Goal: Task Accomplishment & Management: Use online tool/utility

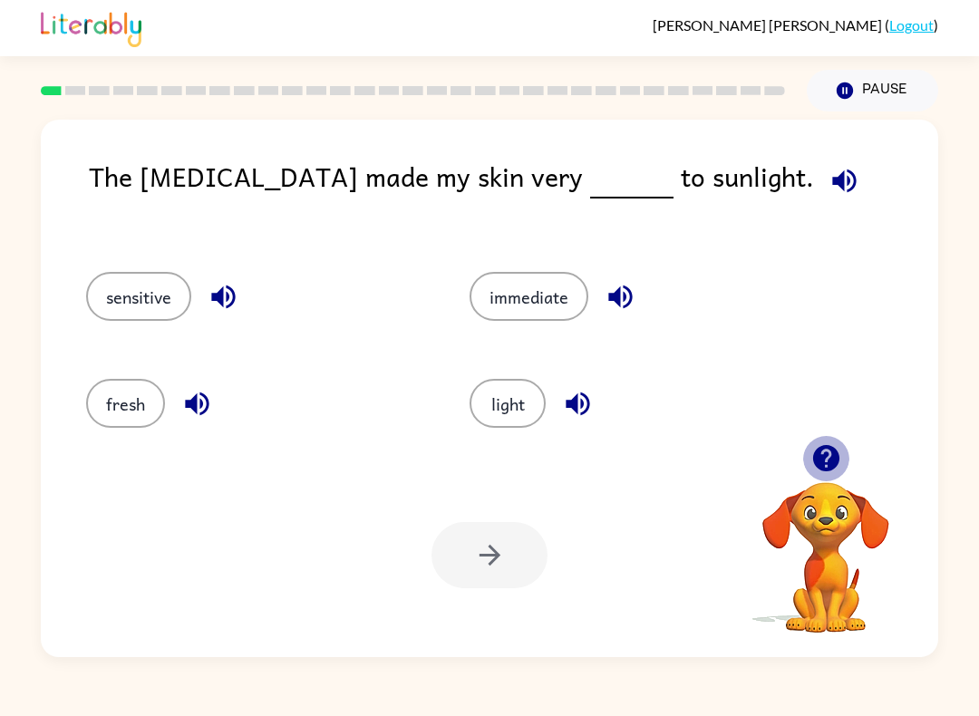
click at [828, 460] on icon "button" at bounding box center [827, 459] width 32 height 32
click at [820, 454] on icon "button" at bounding box center [825, 458] width 26 height 26
click at [42, 671] on div "[PERSON_NAME] ( Logout ) Pause Pause The [MEDICAL_DATA] made my skin very to su…" at bounding box center [489, 358] width 979 height 716
click at [830, 469] on icon "button" at bounding box center [825, 458] width 26 height 26
click at [835, 464] on icon "button" at bounding box center [825, 458] width 26 height 26
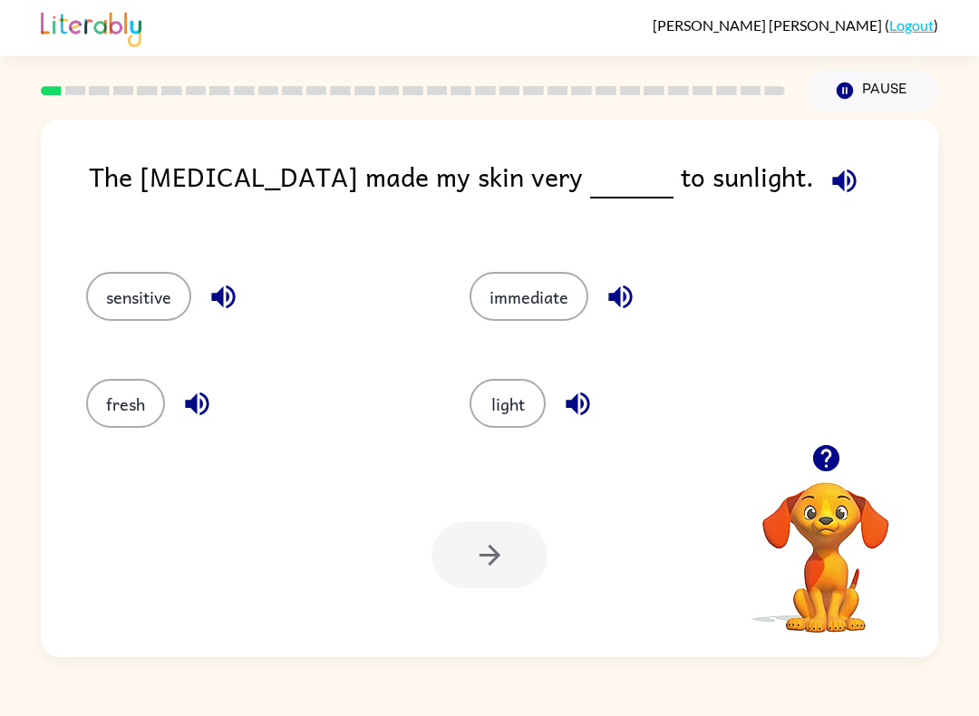
click at [136, 304] on button "sensitive" at bounding box center [138, 296] width 105 height 49
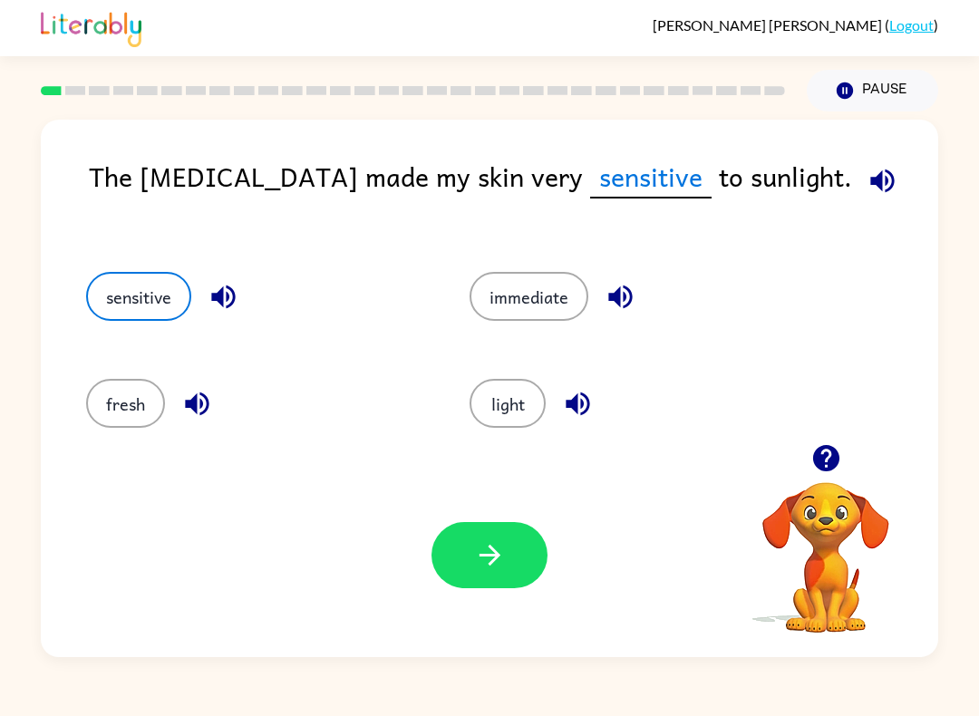
click at [502, 569] on icon "button" at bounding box center [490, 556] width 32 height 32
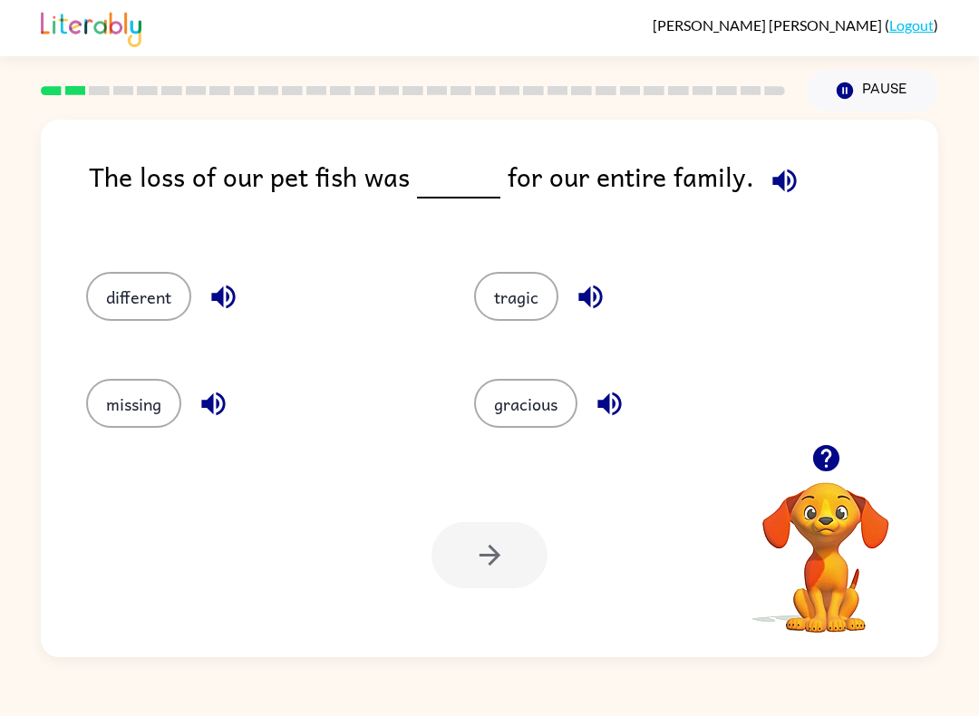
click at [829, 454] on icon "button" at bounding box center [827, 459] width 32 height 32
click at [829, 462] on icon "button" at bounding box center [825, 458] width 26 height 26
click at [842, 470] on button "button" at bounding box center [826, 458] width 46 height 46
click at [831, 461] on icon "button" at bounding box center [825, 458] width 26 height 26
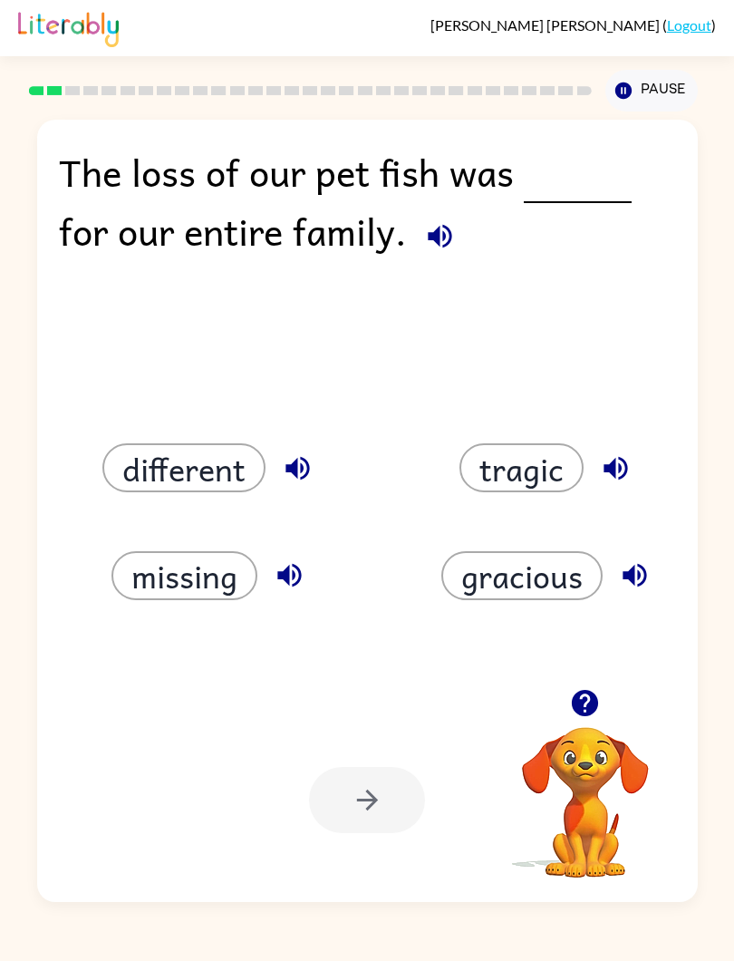
click at [427, 715] on div "[PERSON_NAME] ( Logout ) Pause Pause The loss of our pet fish was for our entir…" at bounding box center [367, 480] width 734 height 961
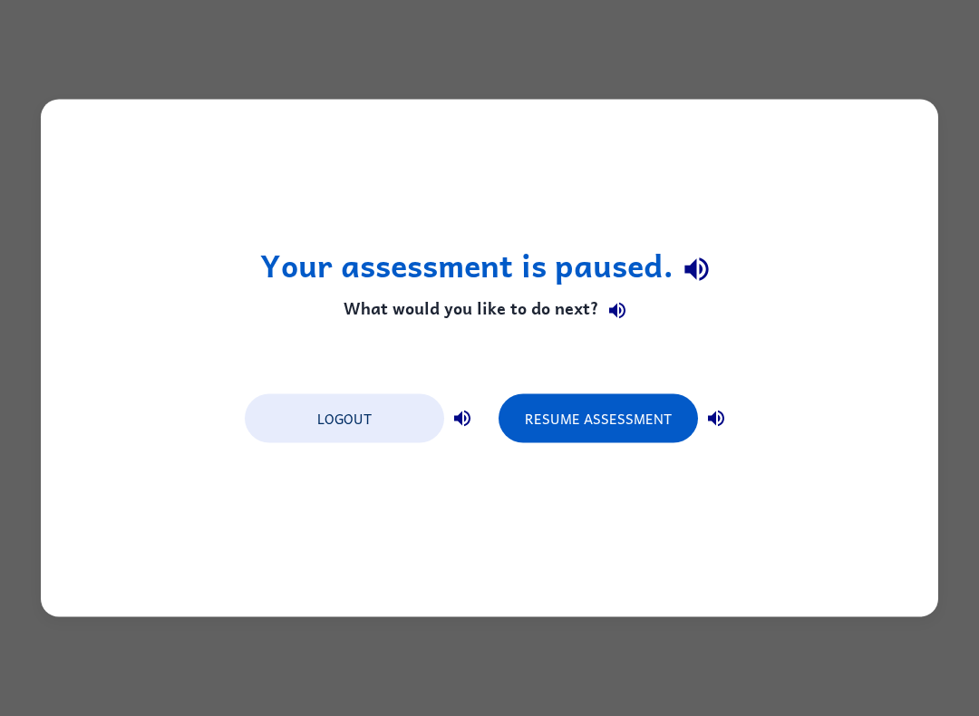
click at [627, 395] on button "Resume Assessment" at bounding box center [598, 418] width 199 height 49
click at [650, 424] on button "Resume Assessment" at bounding box center [598, 418] width 199 height 49
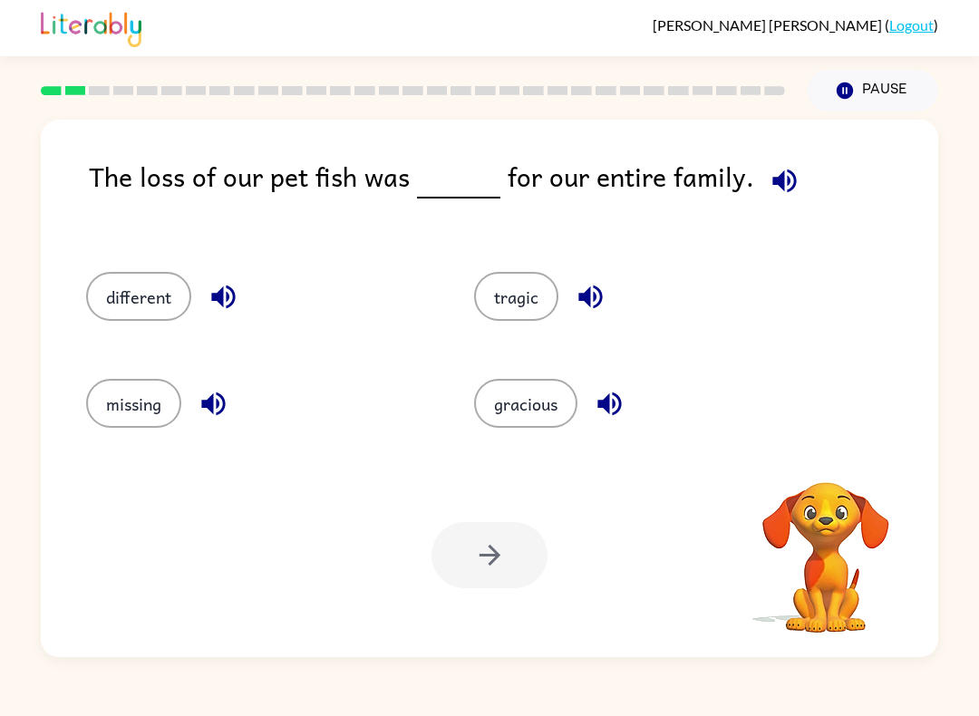
click at [817, 277] on div "tragic" at bounding box center [647, 296] width 346 height 49
click at [131, 292] on button "different" at bounding box center [138, 296] width 105 height 49
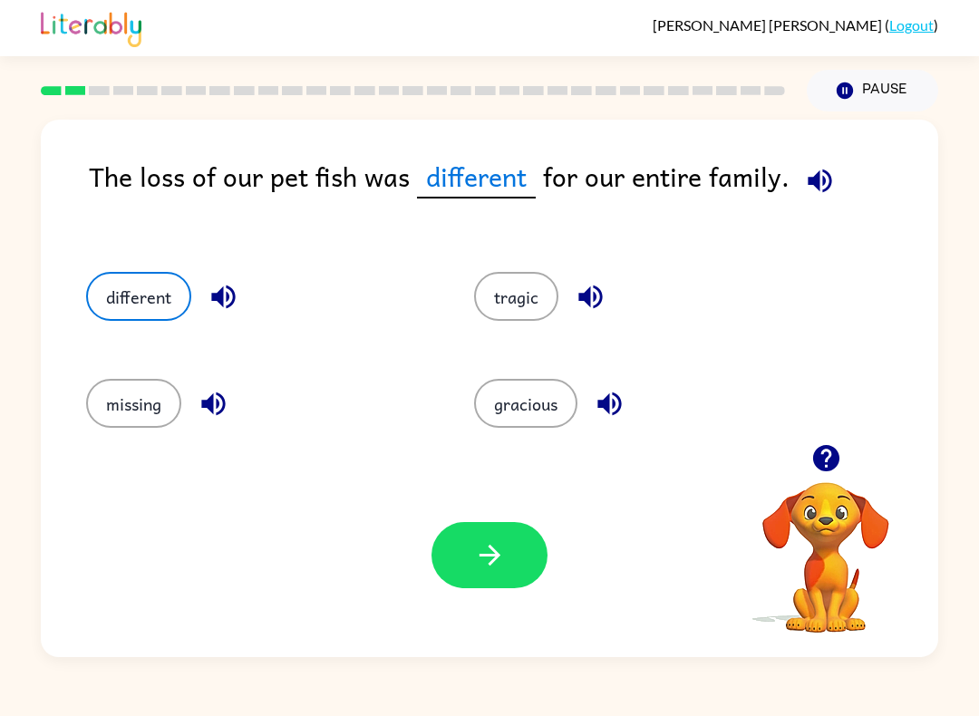
click at [467, 535] on button "button" at bounding box center [490, 555] width 116 height 66
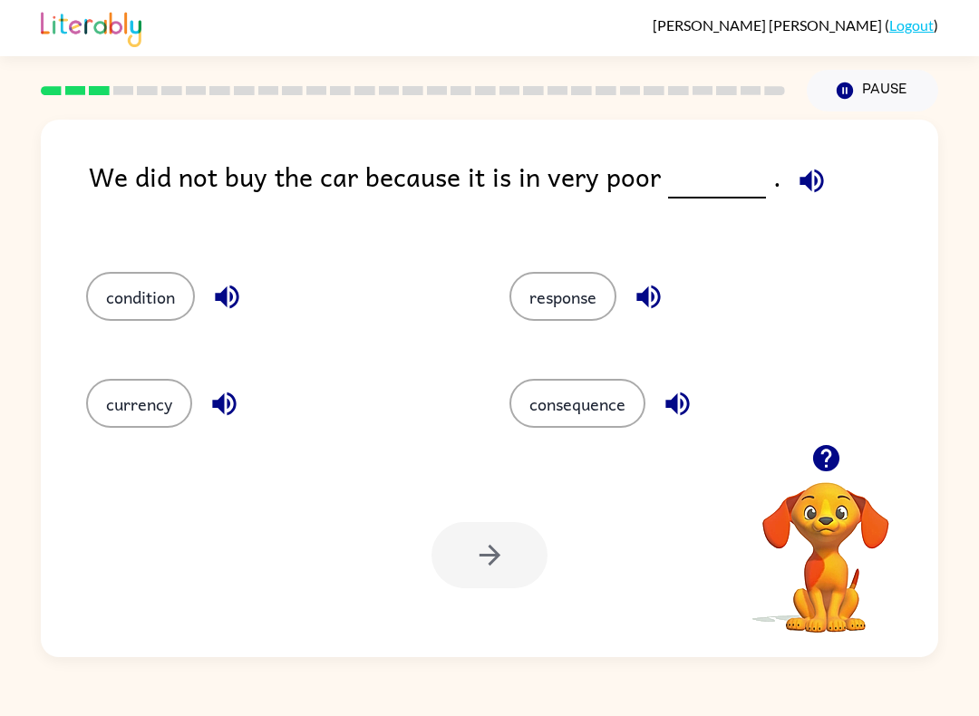
click at [822, 462] on icon "button" at bounding box center [825, 458] width 26 height 26
click at [131, 293] on button "condition" at bounding box center [140, 296] width 109 height 49
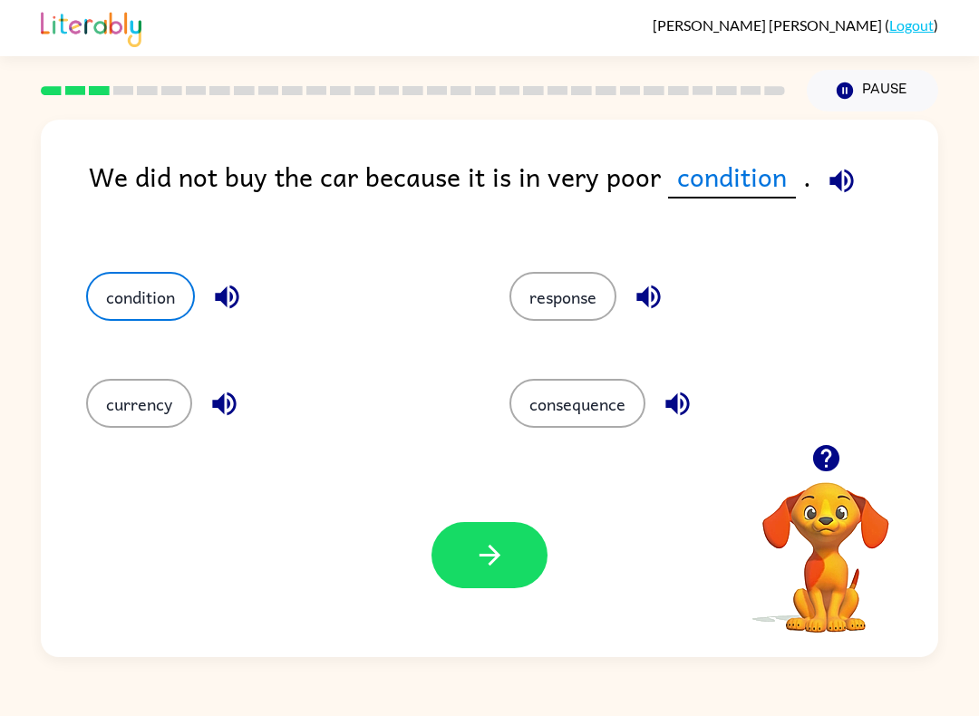
click at [476, 569] on icon "button" at bounding box center [490, 556] width 32 height 32
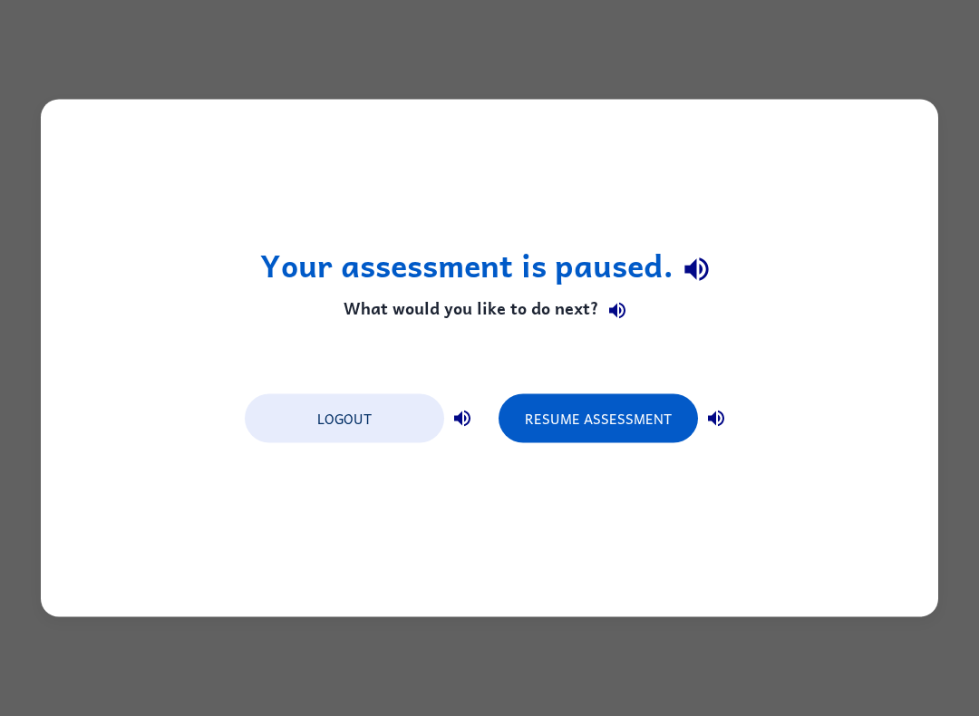
click at [643, 423] on button "Resume Assessment" at bounding box center [598, 418] width 199 height 49
click at [614, 428] on button "Resume Assessment" at bounding box center [598, 418] width 199 height 49
click at [624, 414] on button "Resume Assessment" at bounding box center [598, 418] width 199 height 49
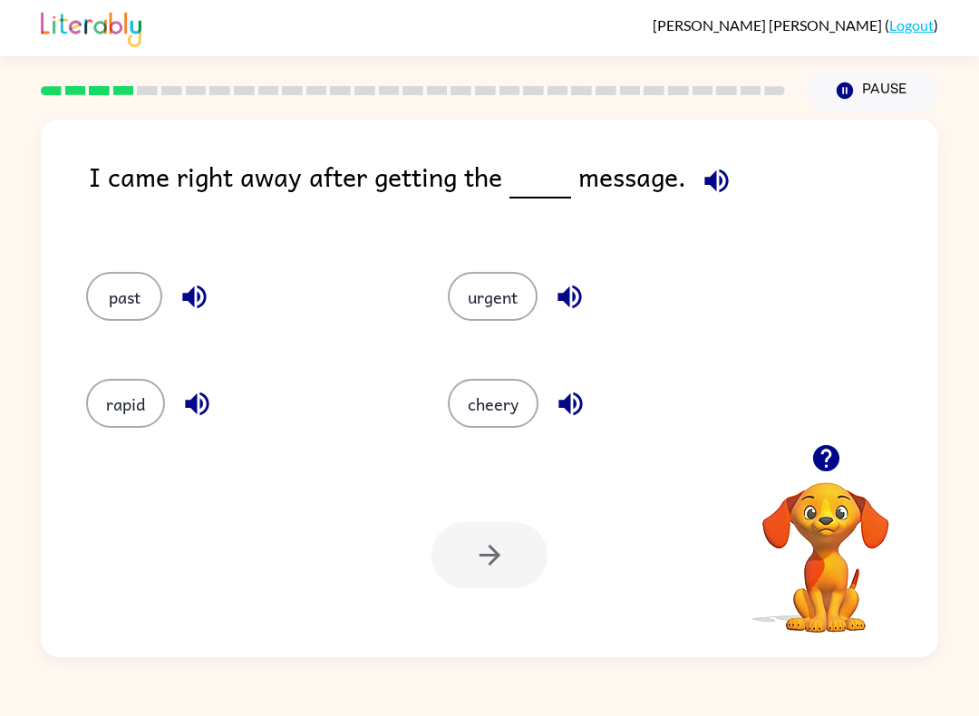
click at [478, 308] on button "urgent" at bounding box center [493, 296] width 90 height 49
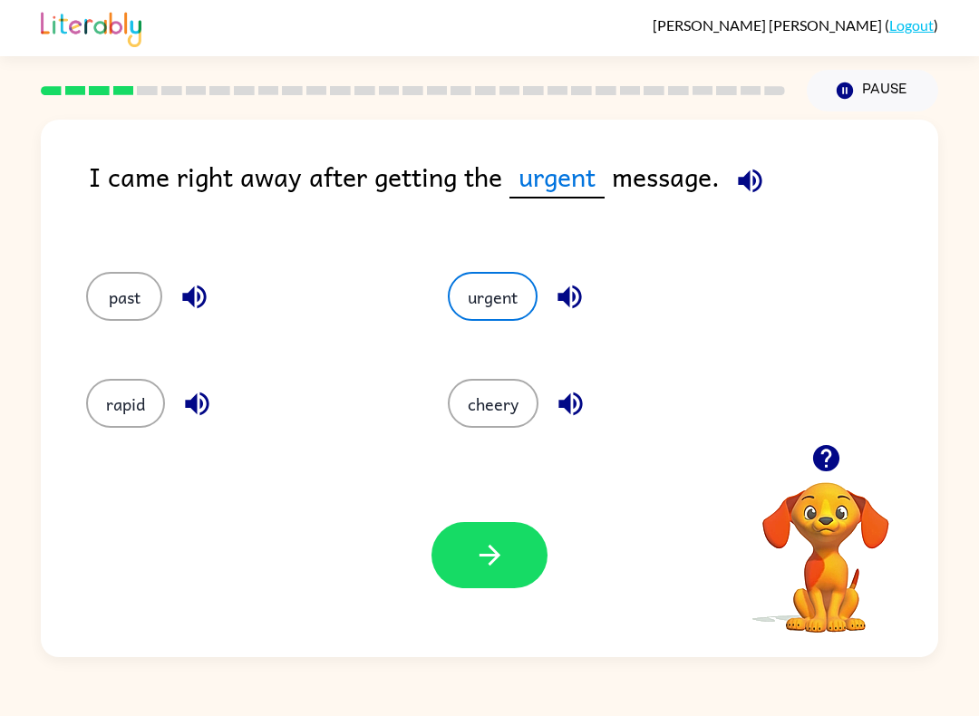
click at [479, 546] on icon "button" at bounding box center [490, 556] width 32 height 32
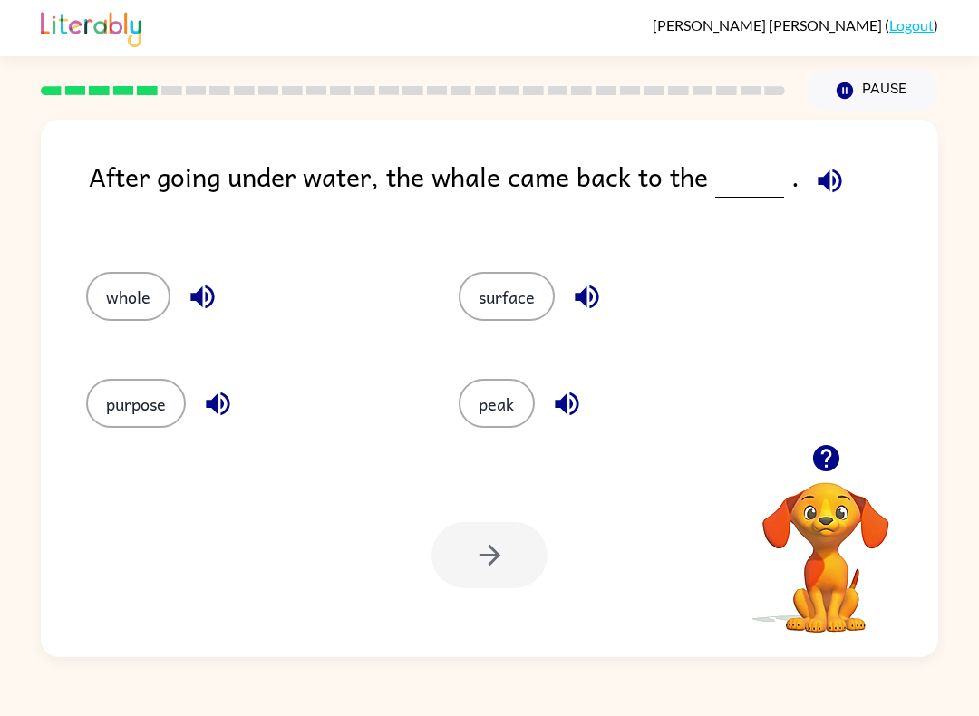
click at [114, 671] on div "[PERSON_NAME] ( Logout ) Pause Pause After going under water, the whale came ba…" at bounding box center [489, 358] width 979 height 716
click at [533, 292] on button "surface" at bounding box center [507, 296] width 96 height 49
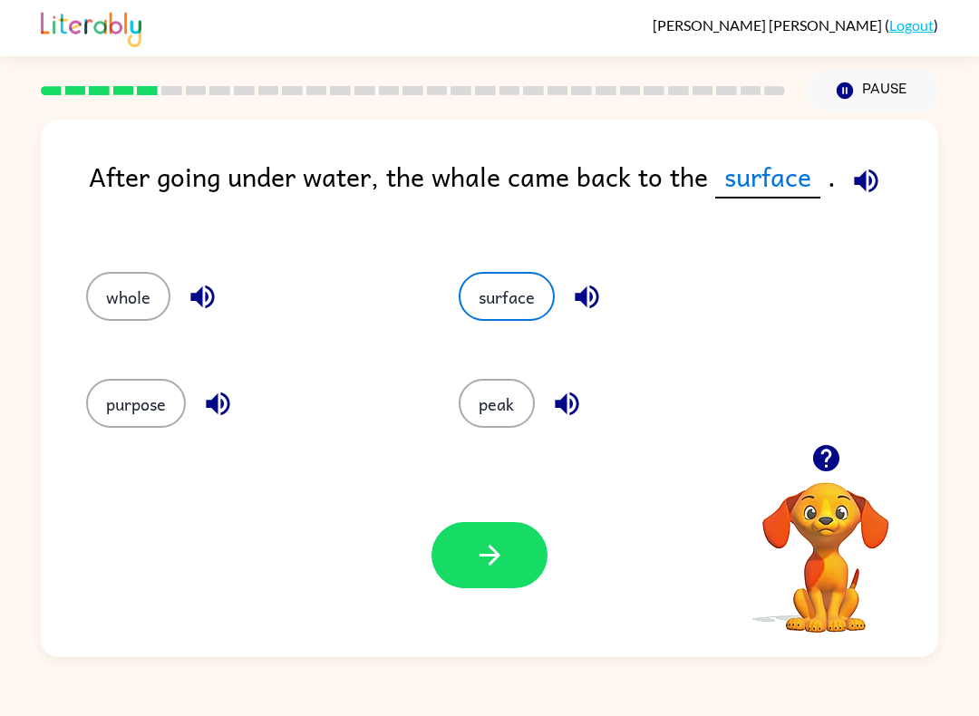
click at [498, 556] on icon "button" at bounding box center [489, 555] width 21 height 21
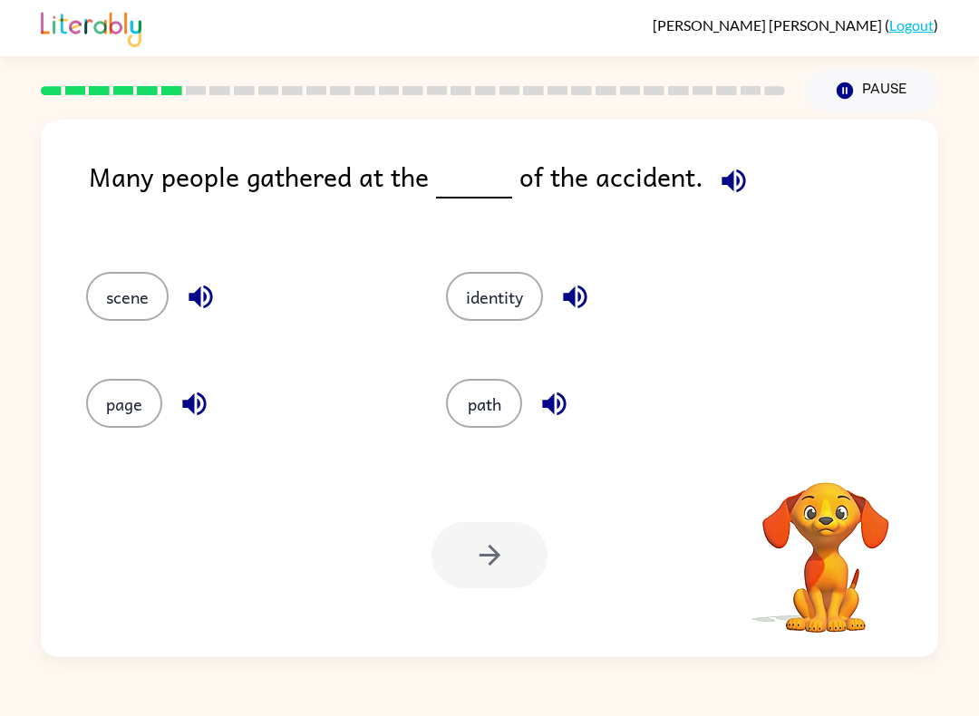
click at [910, 340] on div "scene identity page path" at bounding box center [489, 344] width 861 height 199
click at [132, 396] on button "page" at bounding box center [124, 403] width 76 height 49
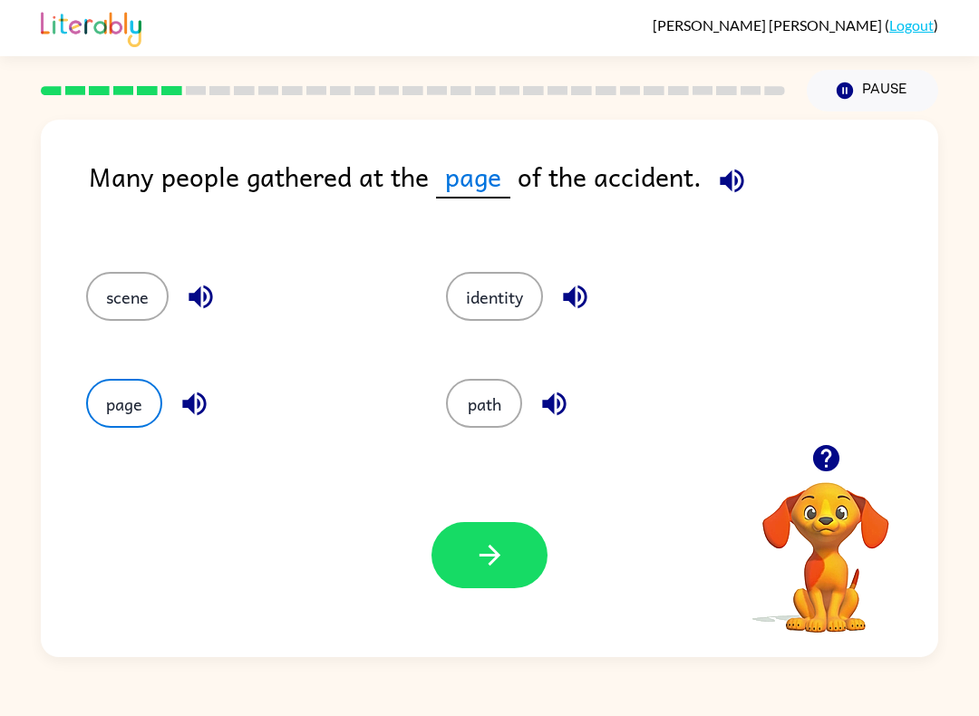
click at [459, 568] on button "button" at bounding box center [490, 555] width 116 height 66
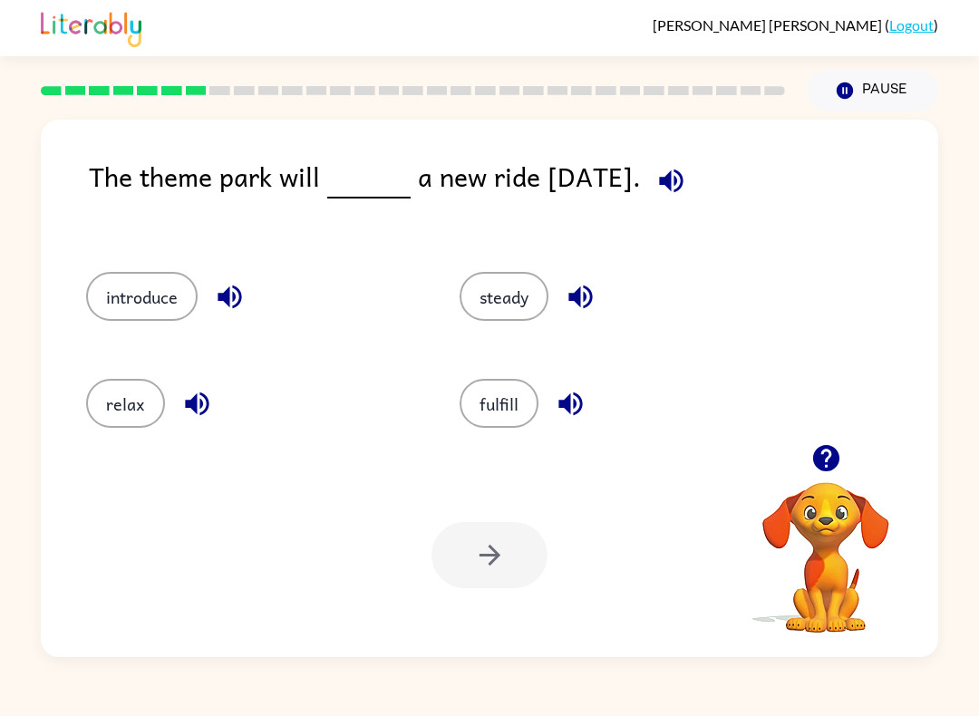
click at [115, 294] on button "introduce" at bounding box center [142, 296] width 112 height 49
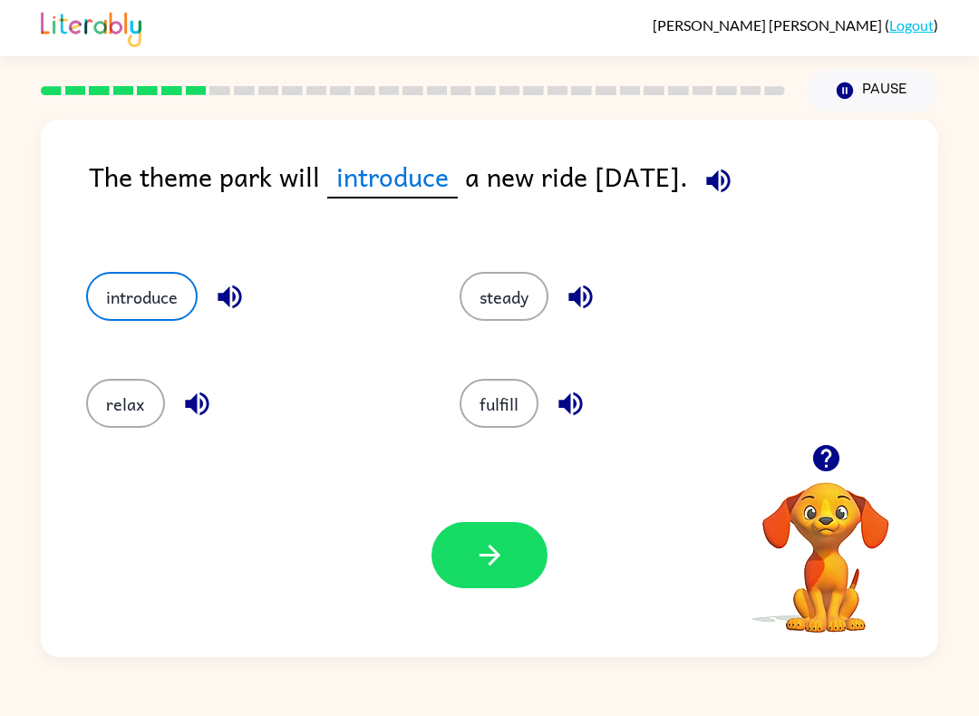
click at [479, 564] on icon "button" at bounding box center [490, 556] width 32 height 32
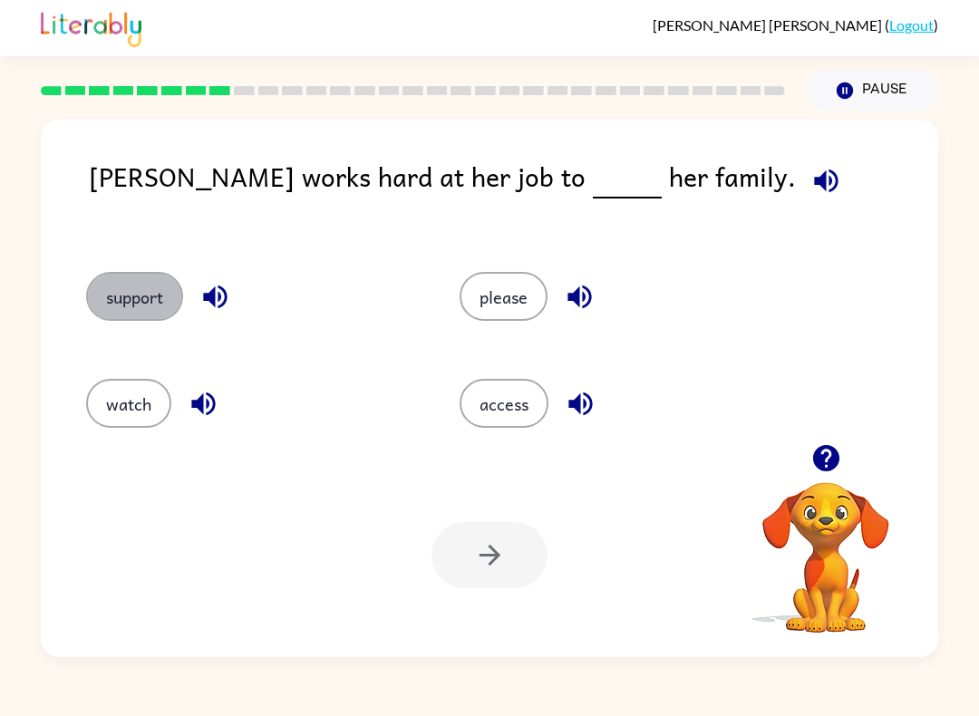
click at [143, 309] on button "support" at bounding box center [134, 296] width 97 height 49
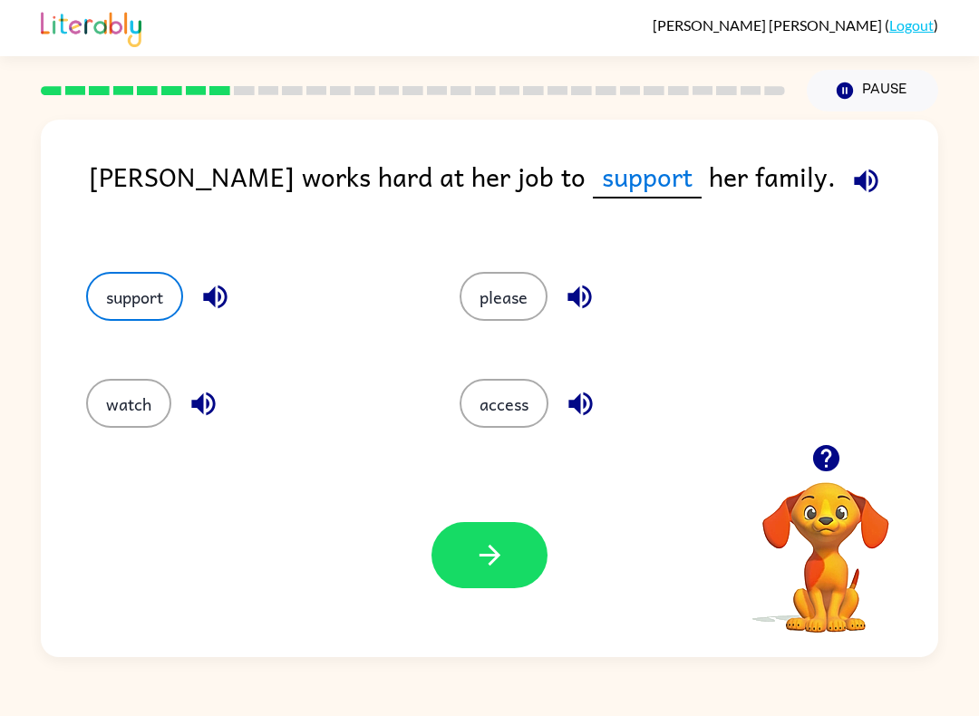
click at [504, 542] on icon "button" at bounding box center [490, 556] width 32 height 32
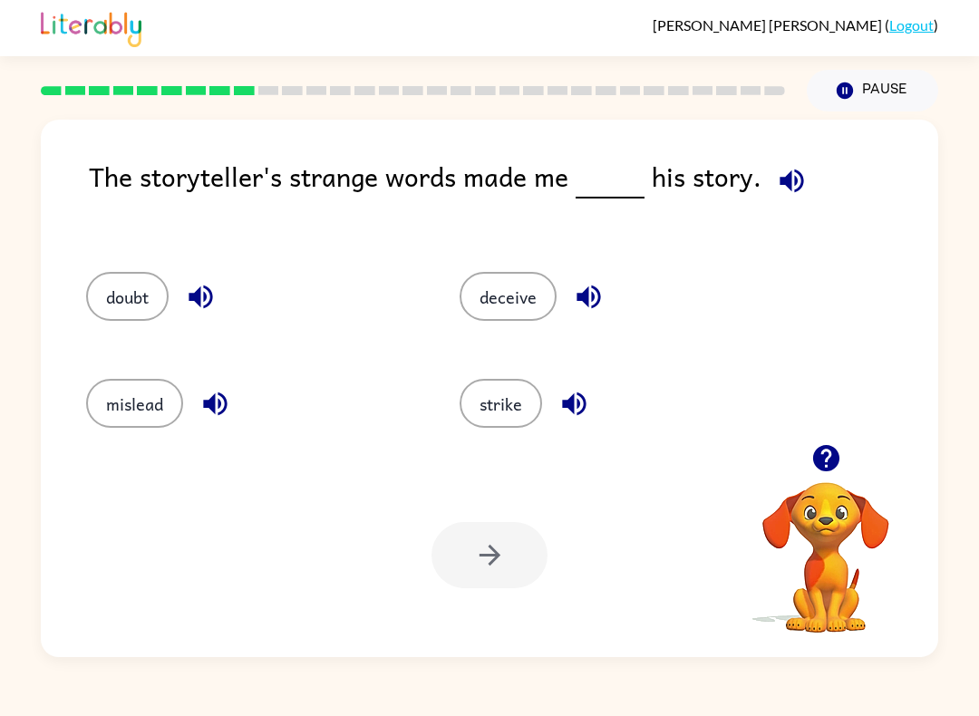
click at [660, 428] on div "strike" at bounding box center [626, 403] width 332 height 49
click at [493, 559] on div at bounding box center [490, 555] width 116 height 66
click at [511, 395] on button "strike" at bounding box center [501, 403] width 83 height 49
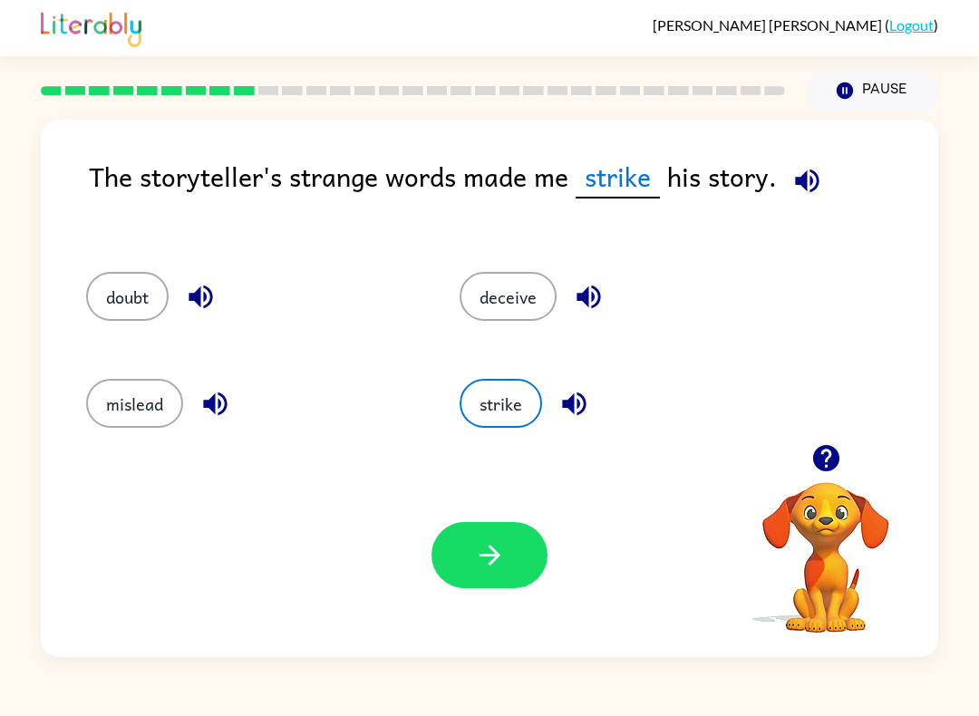
click at [497, 550] on icon "button" at bounding box center [490, 556] width 32 height 32
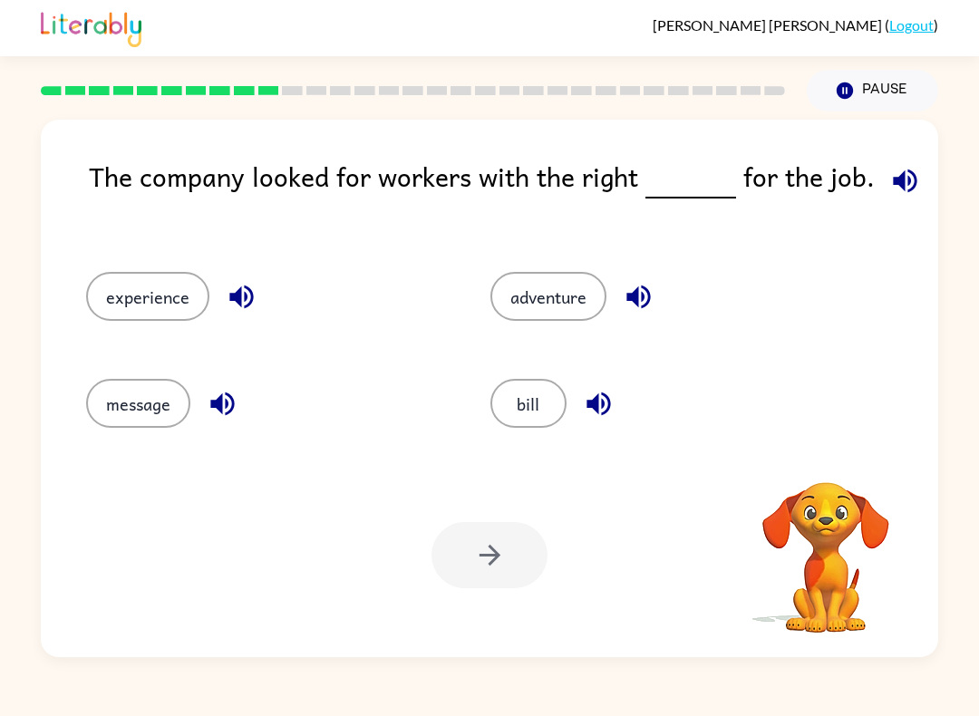
click at [46, 330] on div "The company looked for workers with the right for the job. experience adventure…" at bounding box center [490, 389] width 898 height 538
click at [138, 297] on button "experience" at bounding box center [147, 296] width 123 height 49
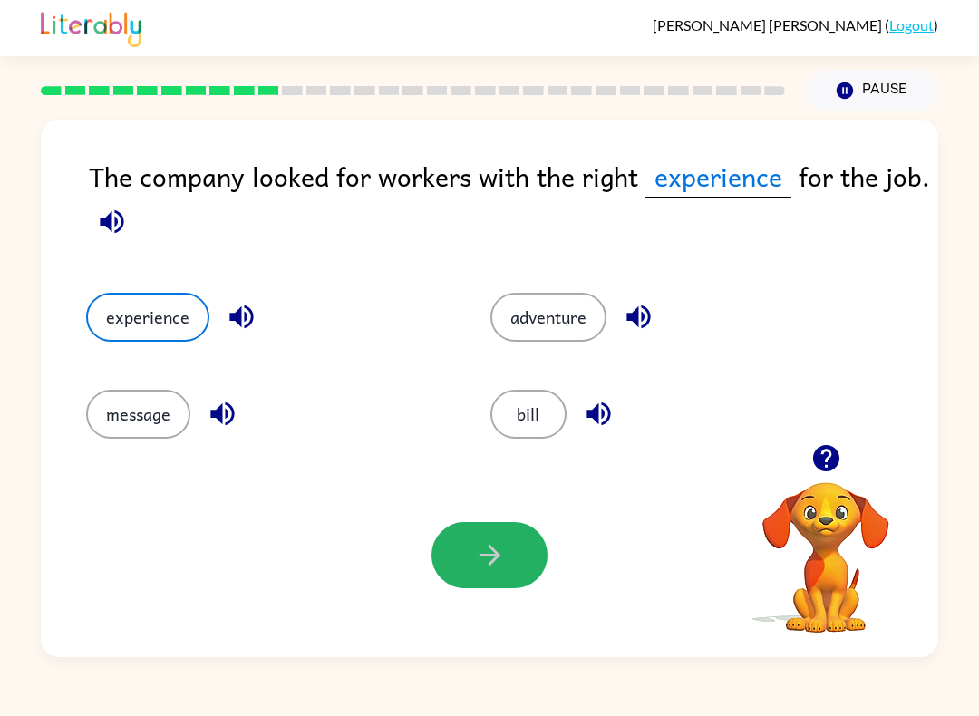
click at [467, 549] on button "button" at bounding box center [490, 555] width 116 height 66
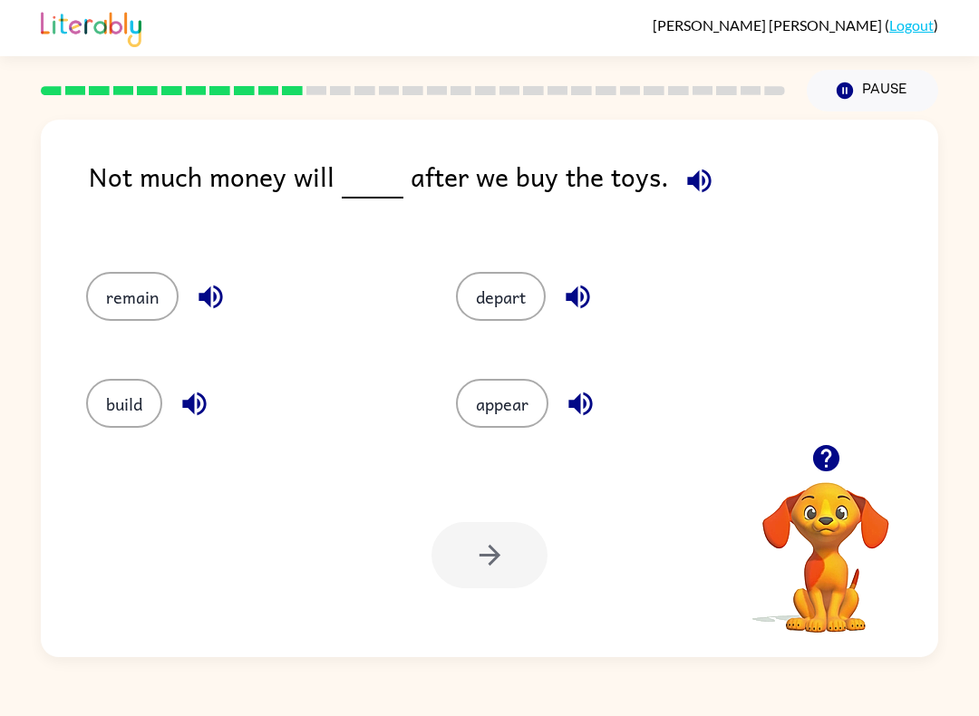
click at [513, 399] on button "appear" at bounding box center [502, 403] width 92 height 49
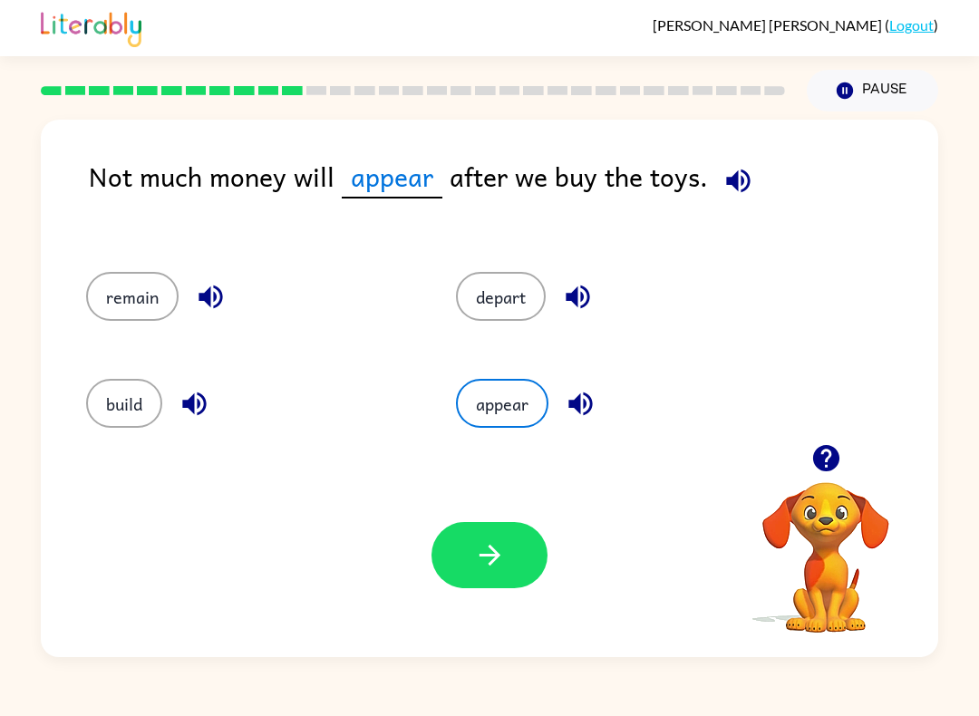
click at [494, 553] on icon "button" at bounding box center [489, 555] width 21 height 21
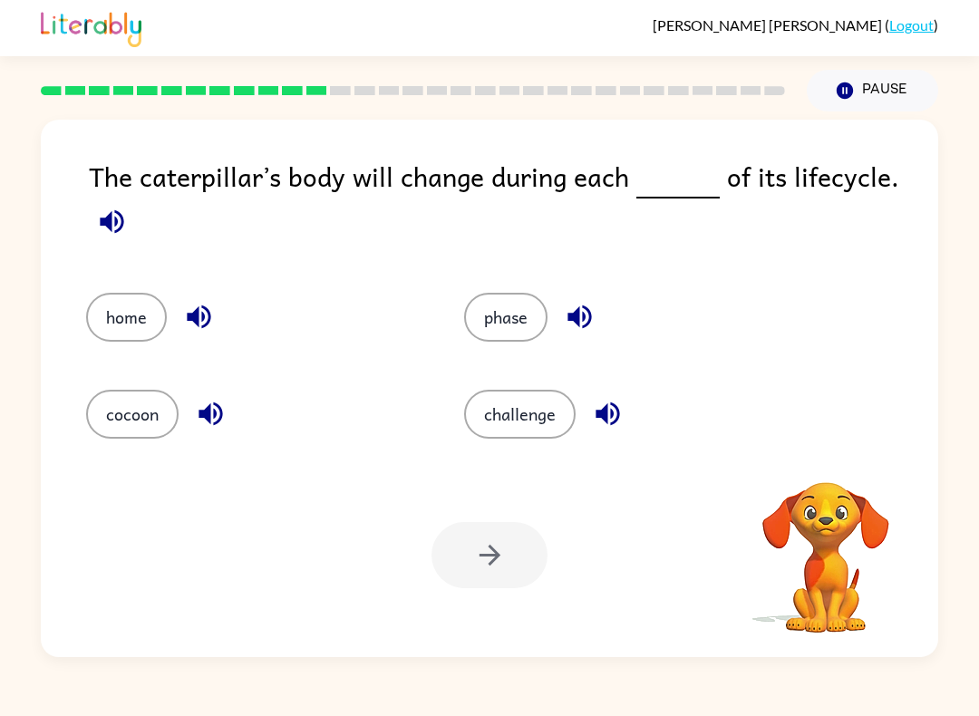
click at [527, 540] on div at bounding box center [490, 555] width 116 height 66
click at [123, 334] on button "home" at bounding box center [126, 317] width 81 height 49
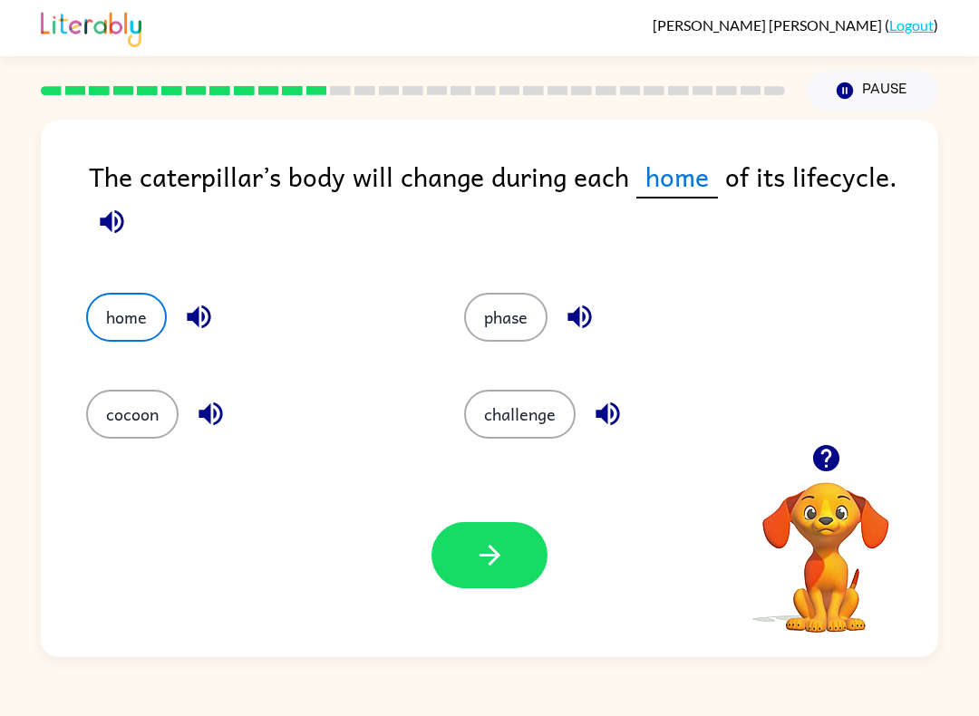
click at [491, 578] on button "button" at bounding box center [490, 555] width 116 height 66
click at [476, 559] on div at bounding box center [490, 555] width 116 height 66
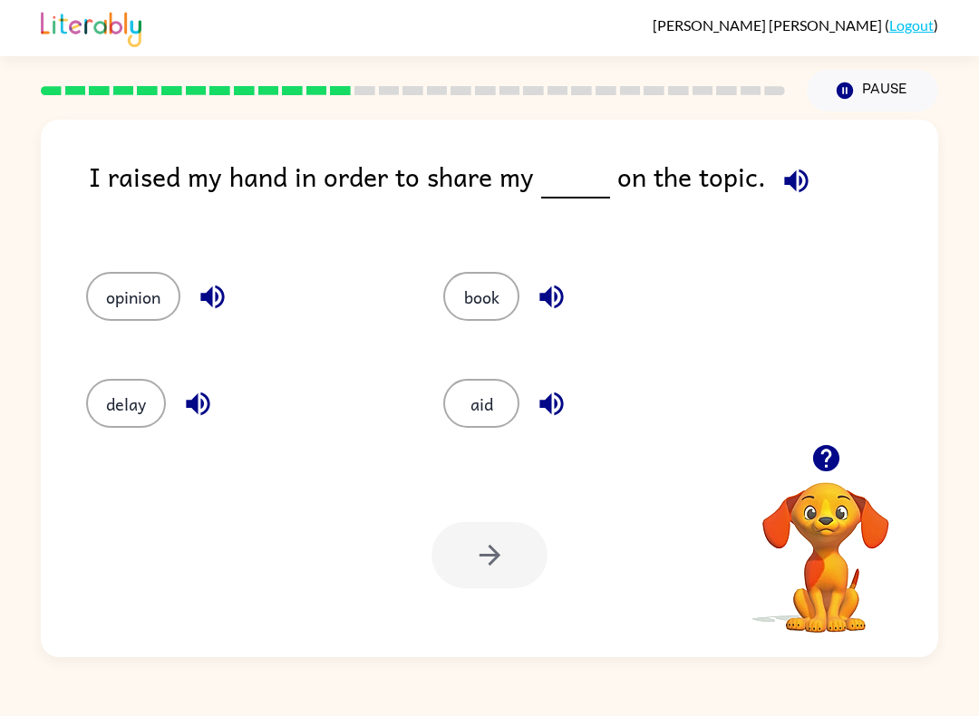
click at [137, 288] on button "opinion" at bounding box center [133, 296] width 94 height 49
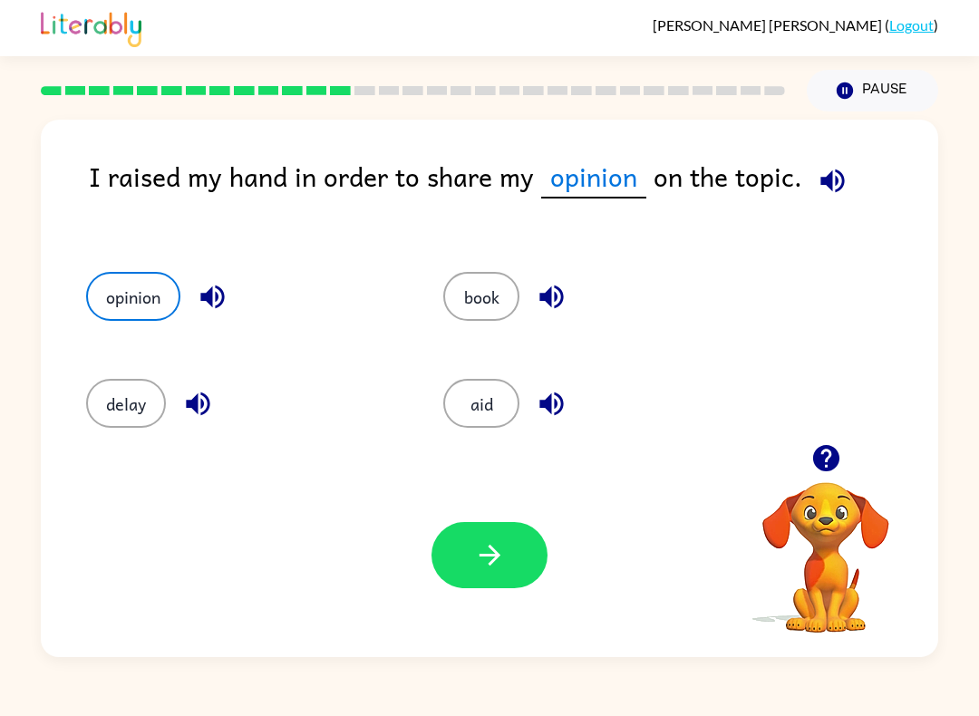
click at [509, 568] on button "button" at bounding box center [490, 555] width 116 height 66
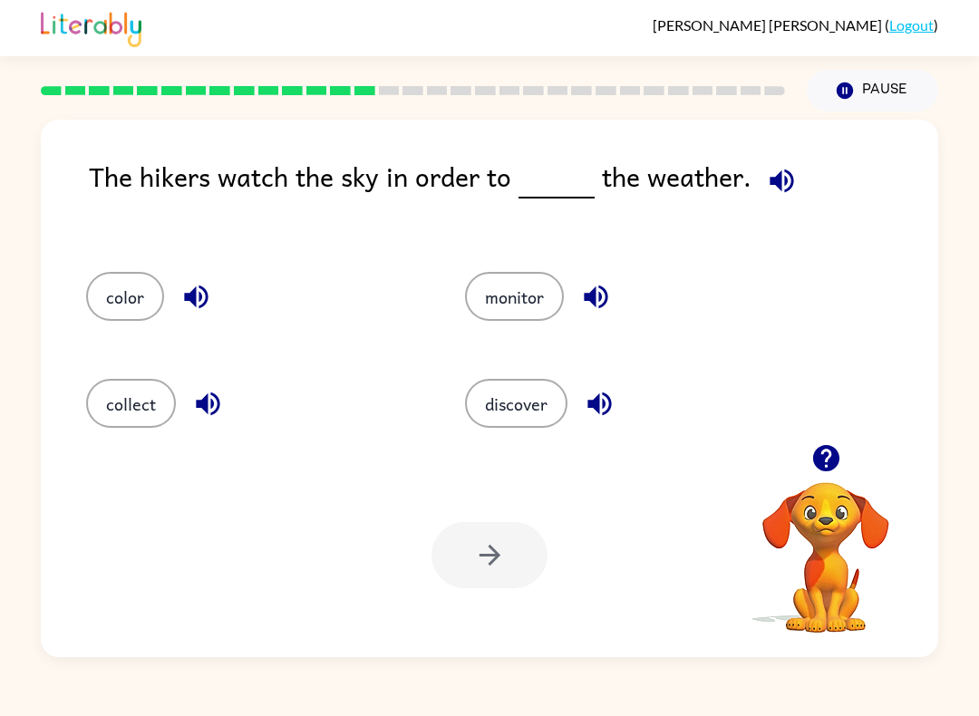
click at [548, 399] on button "discover" at bounding box center [516, 403] width 102 height 49
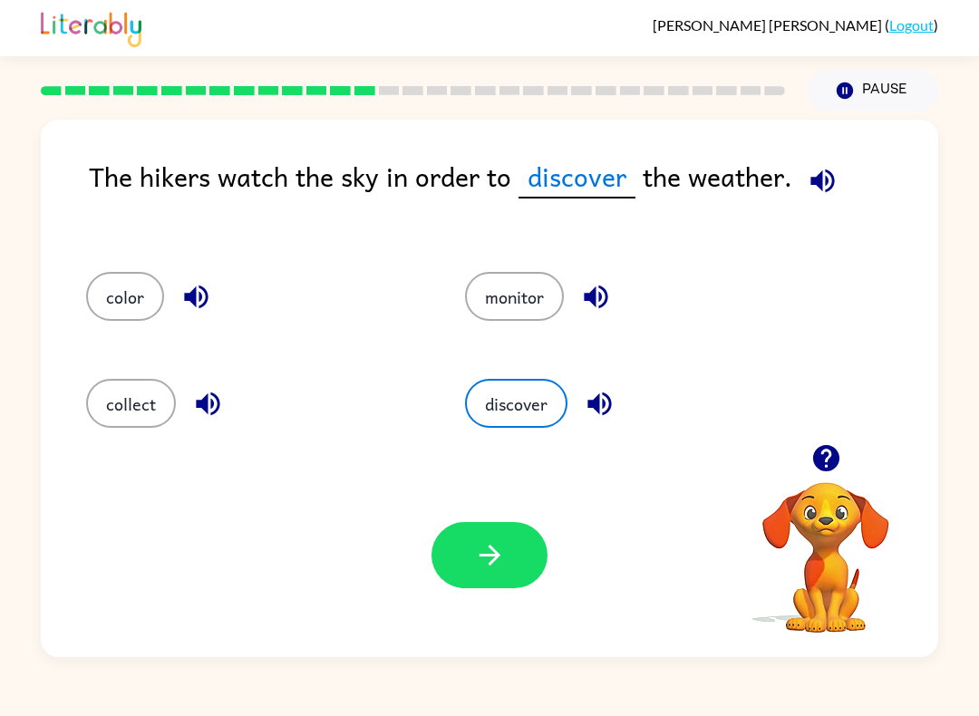
click at [482, 556] on icon "button" at bounding box center [489, 555] width 21 height 21
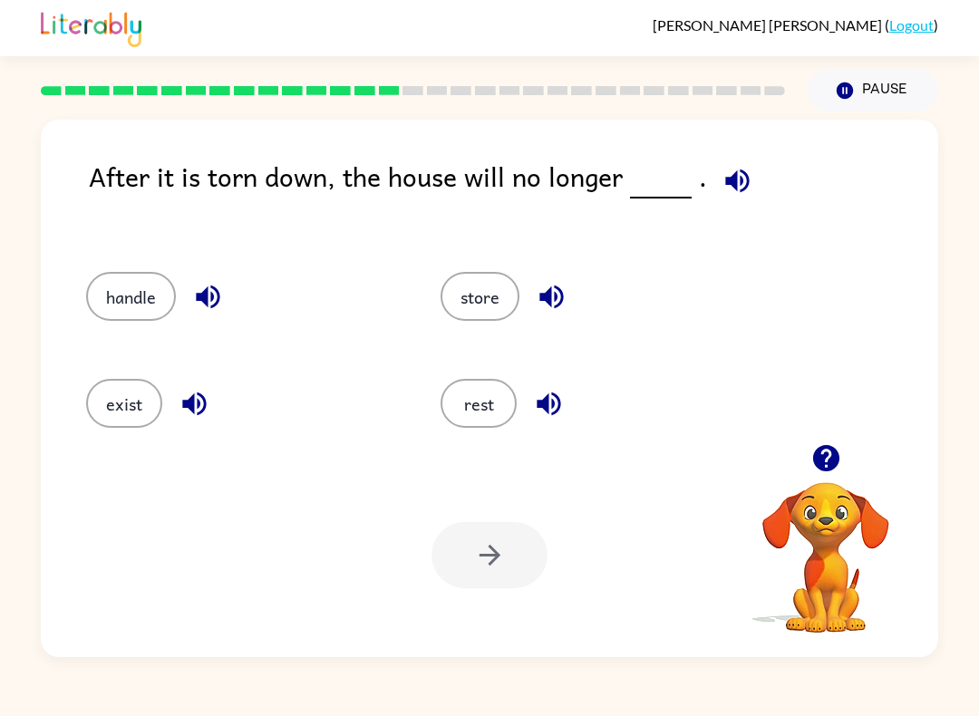
click at [497, 411] on button "rest" at bounding box center [479, 403] width 76 height 49
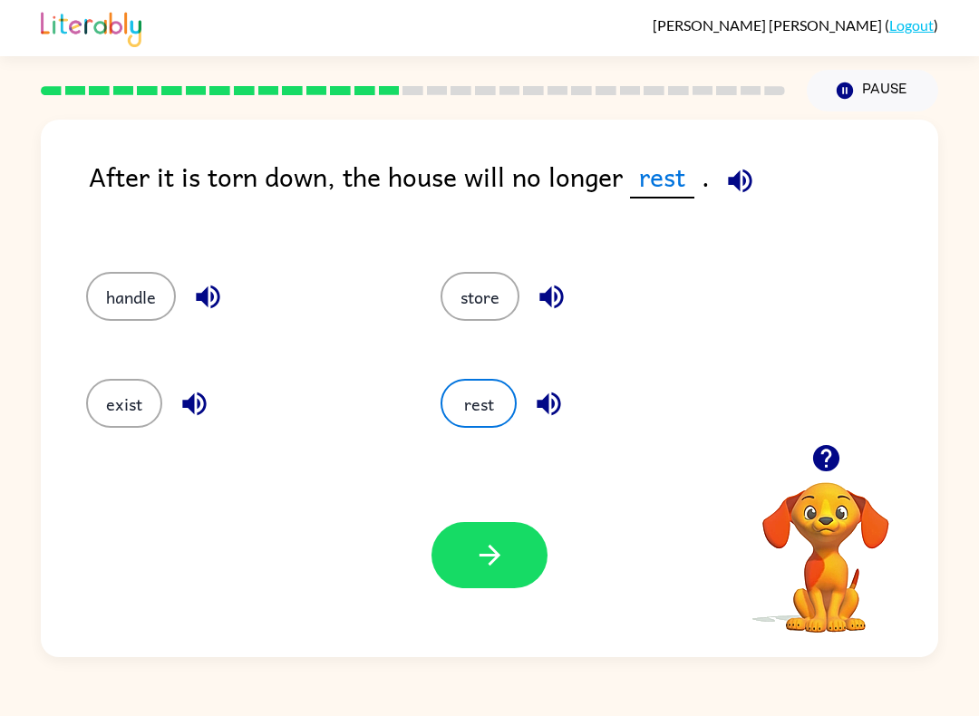
click at [508, 563] on button "button" at bounding box center [490, 555] width 116 height 66
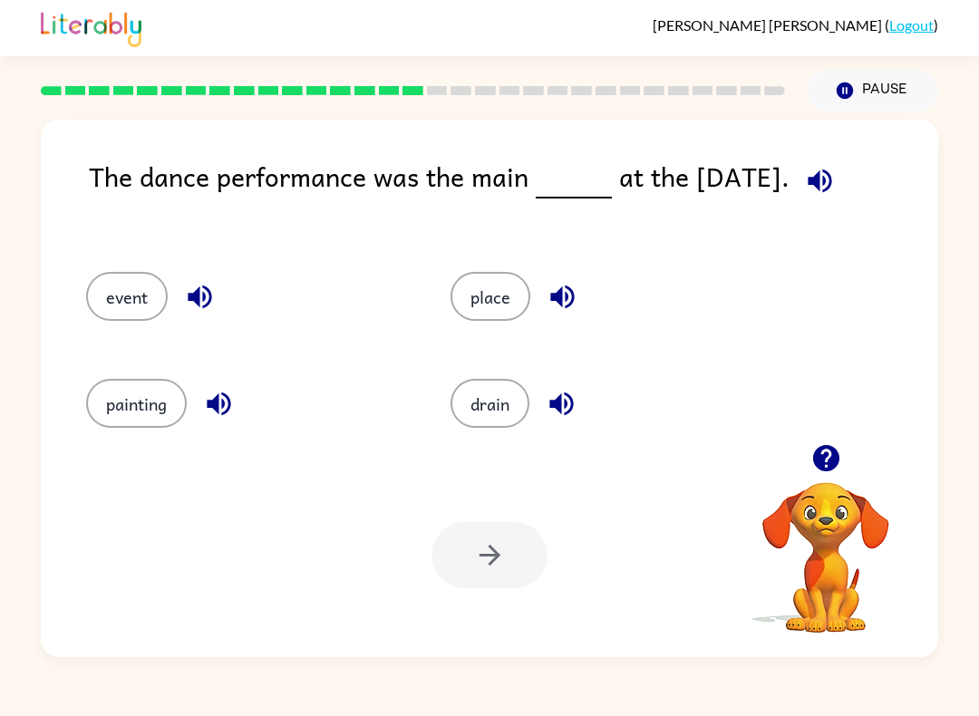
click at [501, 296] on button "place" at bounding box center [491, 296] width 80 height 49
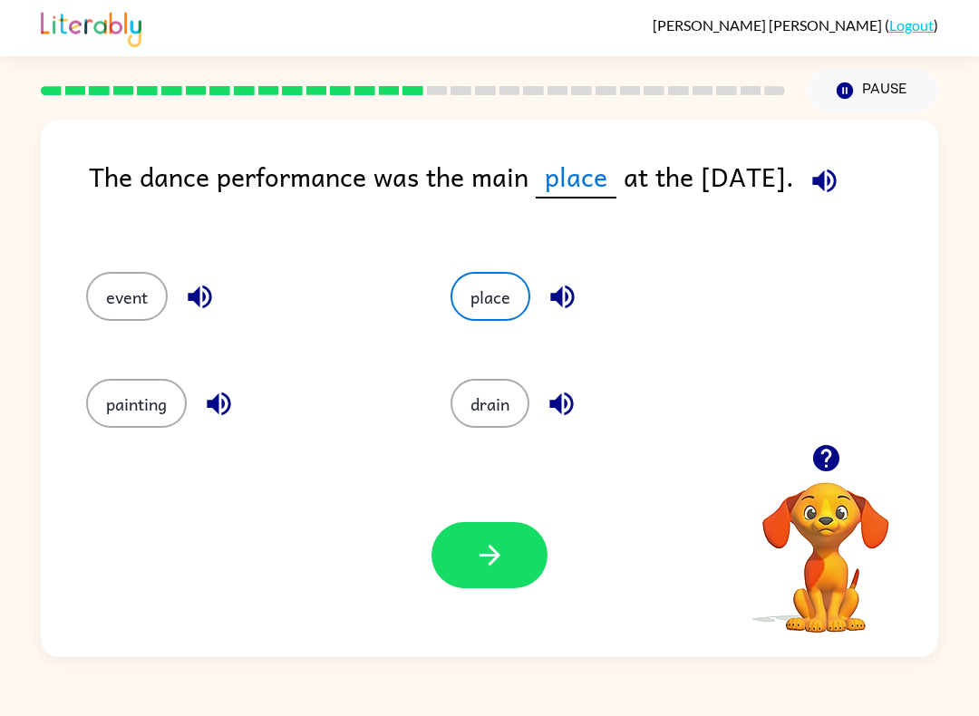
click at [477, 562] on icon "button" at bounding box center [490, 556] width 32 height 32
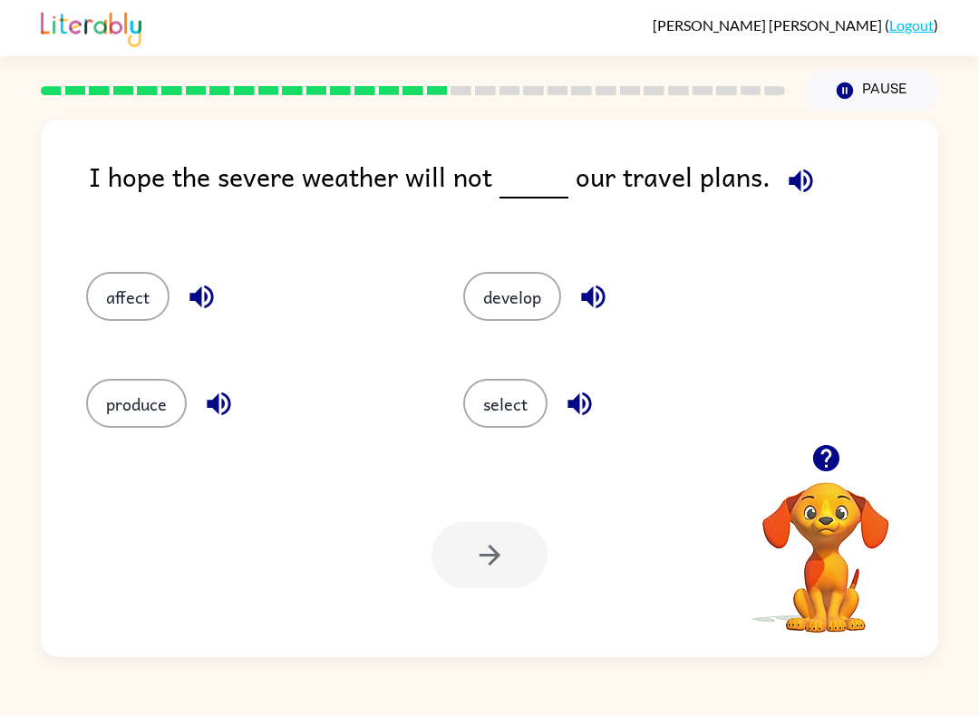
click at [139, 290] on button "affect" at bounding box center [127, 296] width 83 height 49
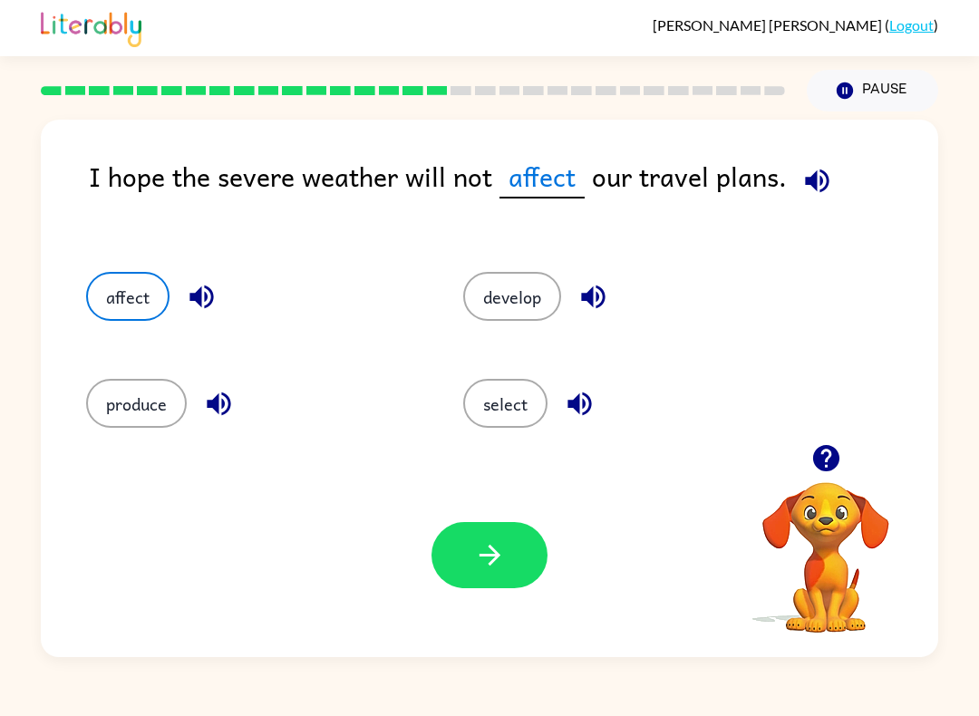
click at [488, 555] on icon "button" at bounding box center [490, 556] width 32 height 32
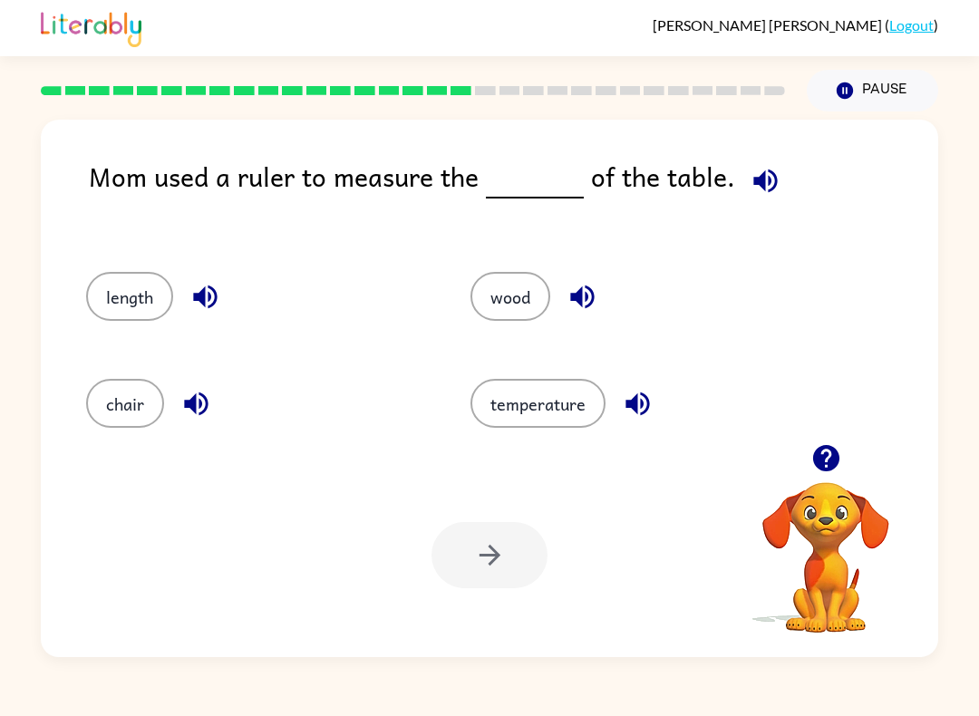
click at [128, 302] on button "length" at bounding box center [129, 296] width 87 height 49
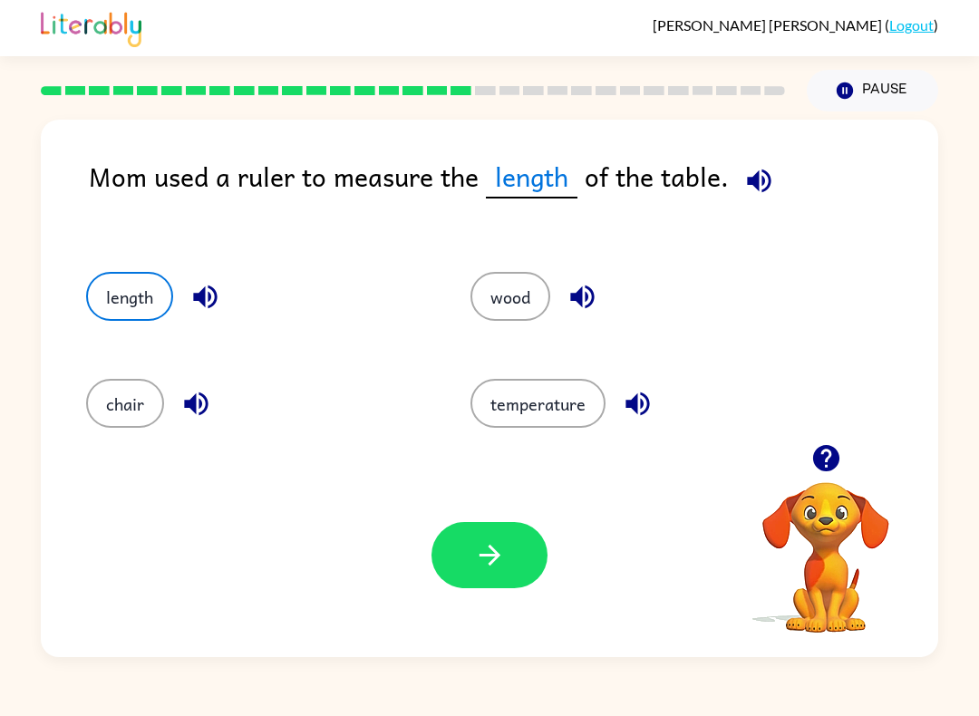
click at [489, 569] on icon "button" at bounding box center [490, 556] width 32 height 32
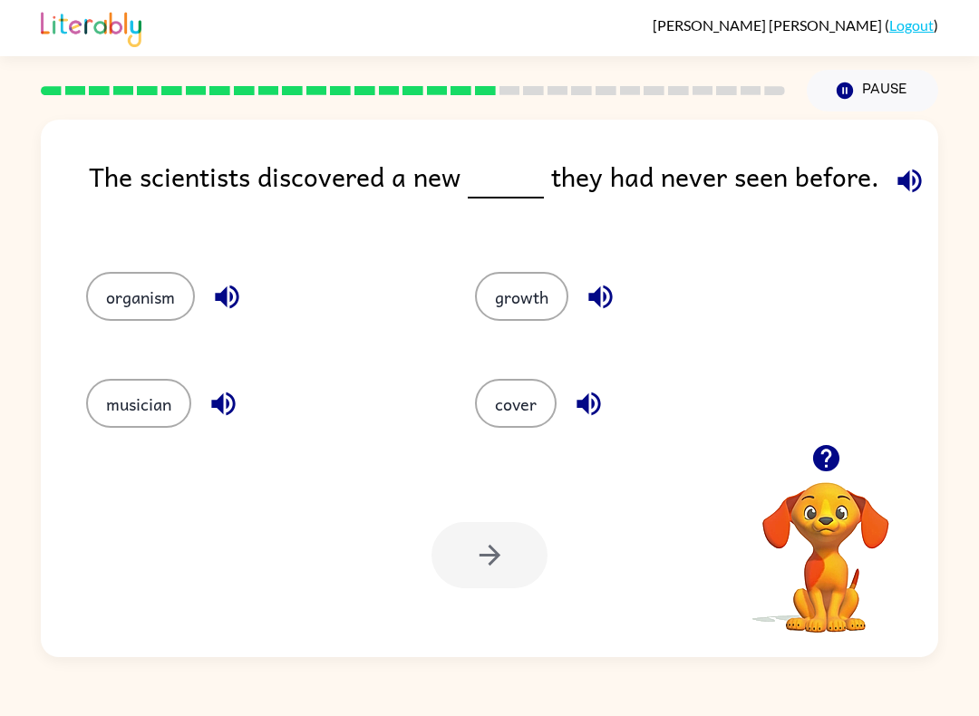
click at [148, 288] on button "organism" at bounding box center [140, 296] width 109 height 49
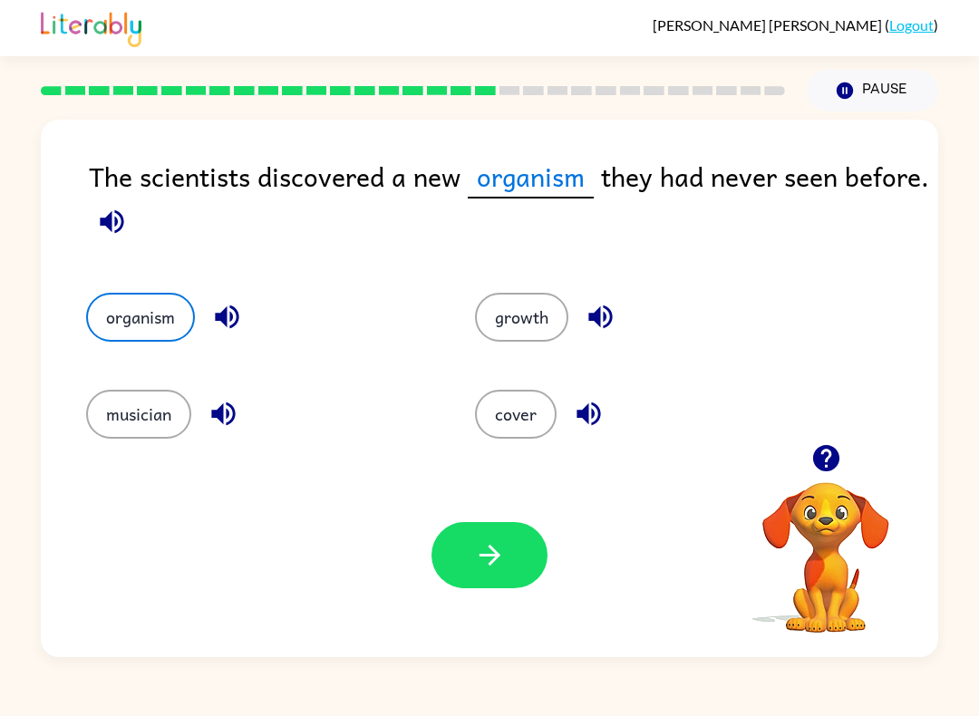
click at [495, 563] on icon "button" at bounding box center [490, 556] width 32 height 32
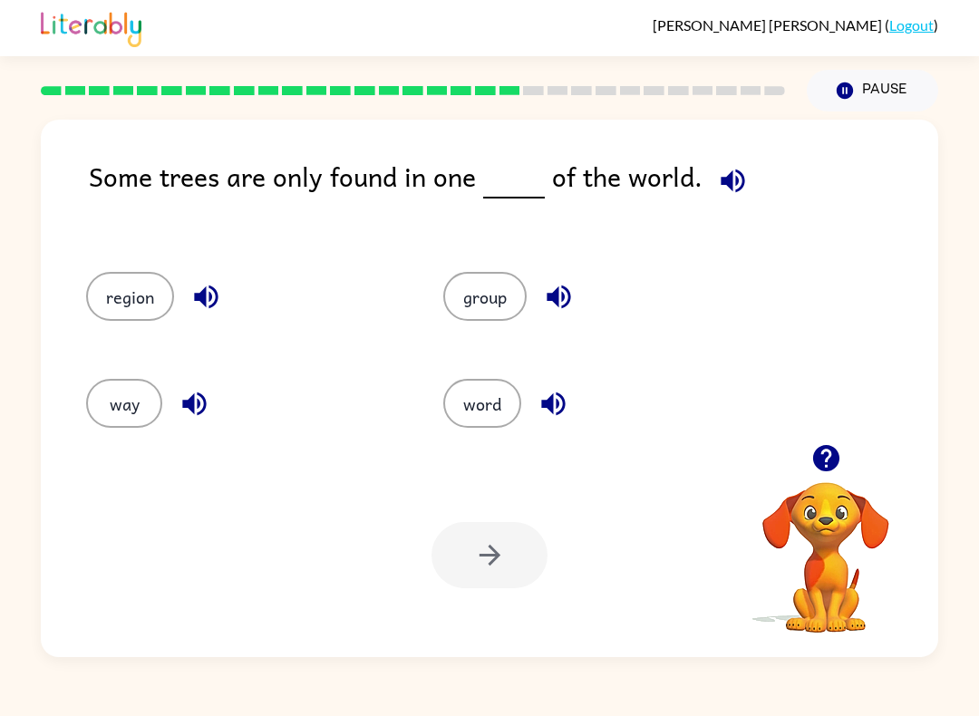
click at [824, 456] on icon "button" at bounding box center [825, 458] width 26 height 26
click at [836, 452] on icon "button" at bounding box center [825, 458] width 26 height 26
click at [131, 298] on button "region" at bounding box center [130, 296] width 88 height 49
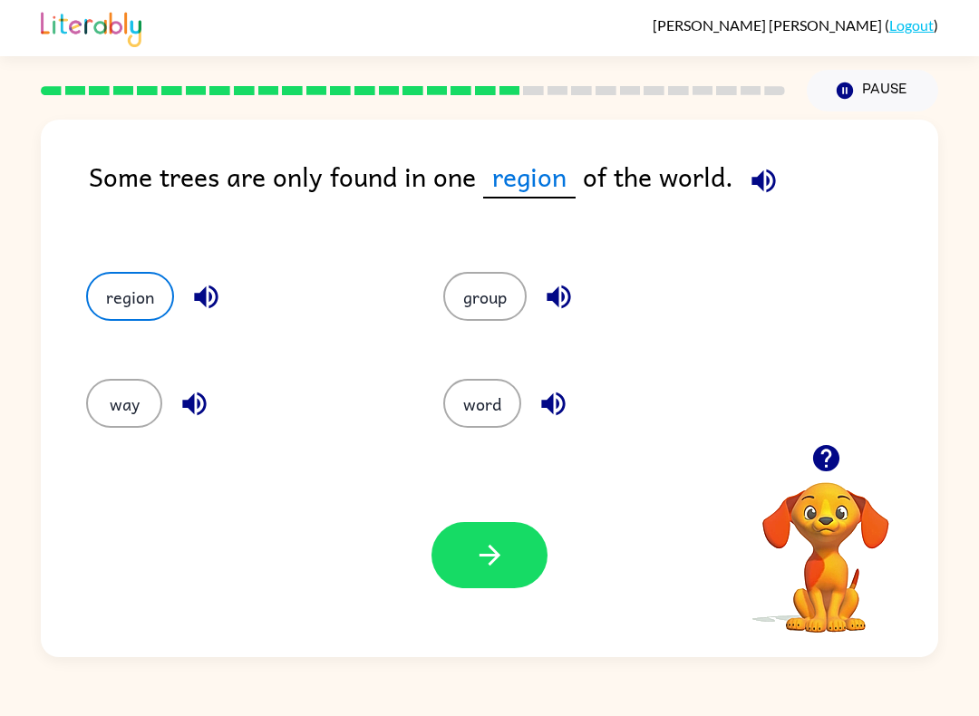
click at [457, 553] on button "button" at bounding box center [490, 555] width 116 height 66
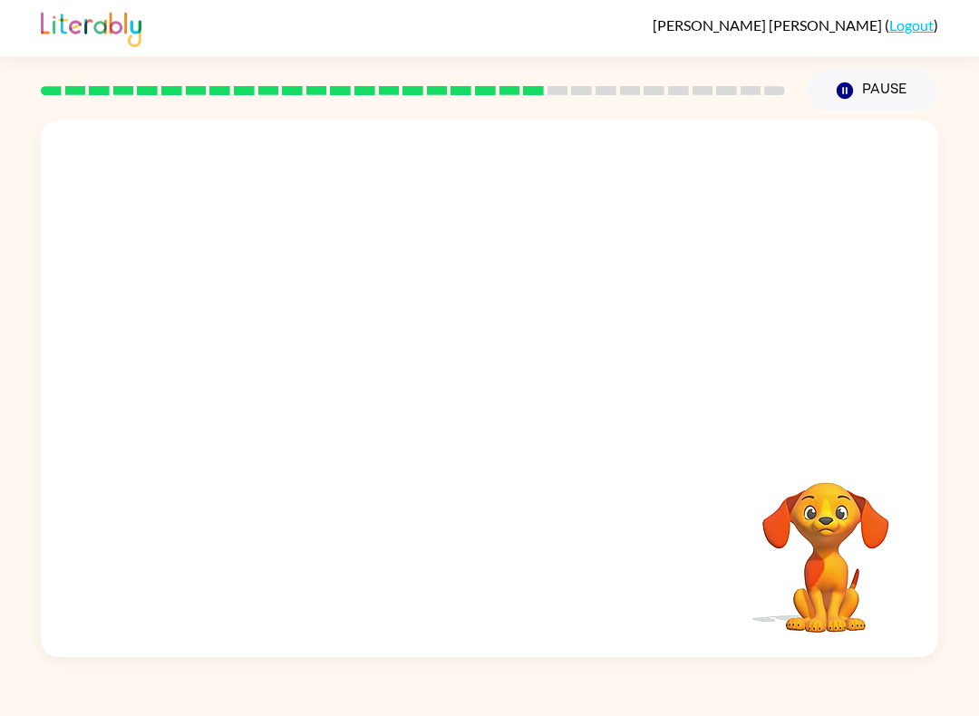
click at [472, 185] on div at bounding box center [490, 282] width 898 height 325
click at [472, 184] on div at bounding box center [490, 282] width 898 height 325
click at [754, 583] on video "Your browser must support playing .mp4 files to use Literably. Please try using…" at bounding box center [825, 544] width 181 height 181
click at [506, 390] on button "button" at bounding box center [490, 398] width 116 height 66
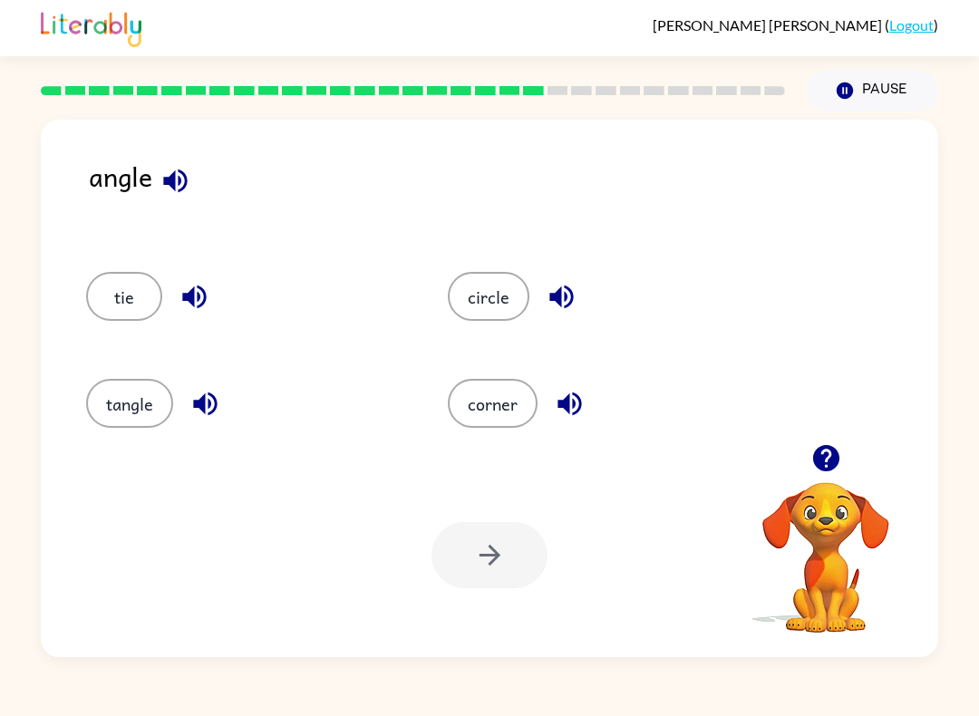
click at [484, 533] on div at bounding box center [490, 555] width 116 height 66
click at [493, 384] on button "corner" at bounding box center [493, 403] width 90 height 49
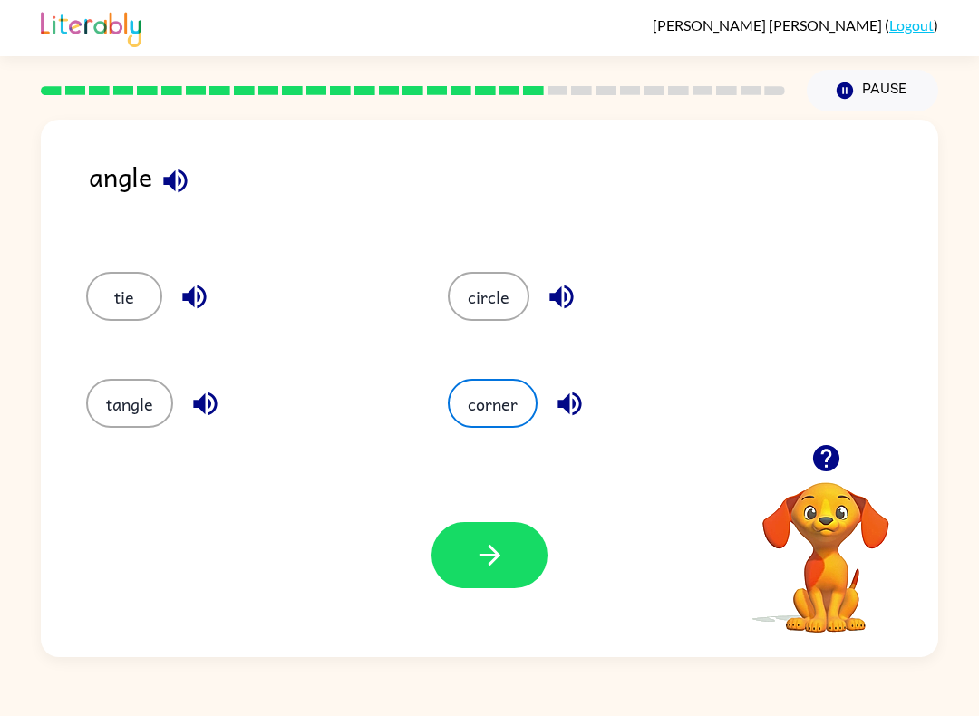
click at [505, 564] on icon "button" at bounding box center [490, 556] width 32 height 32
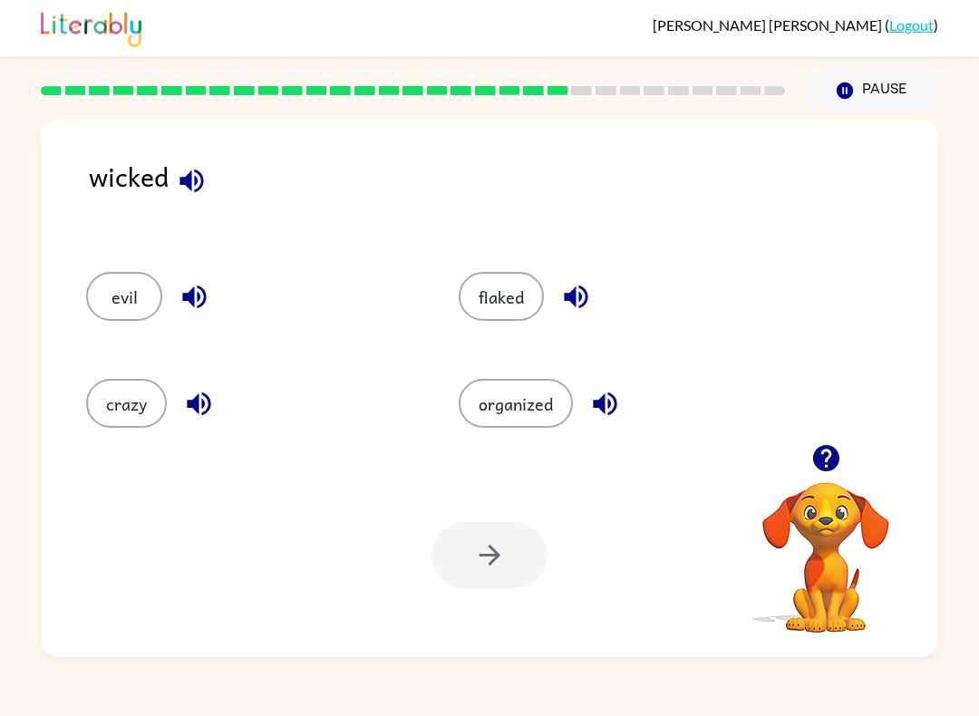
click at [43, 416] on div "wicked evil flaked crazy organized Your browser must support playing .mp4 files…" at bounding box center [490, 389] width 898 height 538
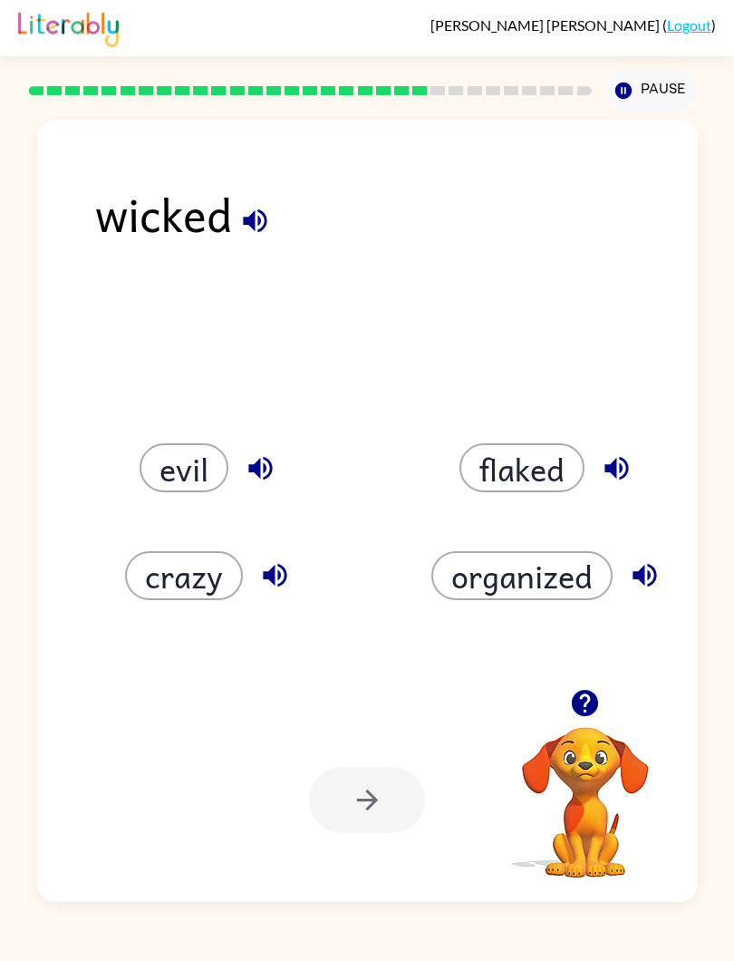
click at [21, 53] on div "[PERSON_NAME] ( Logout )" at bounding box center [367, 28] width 698 height 56
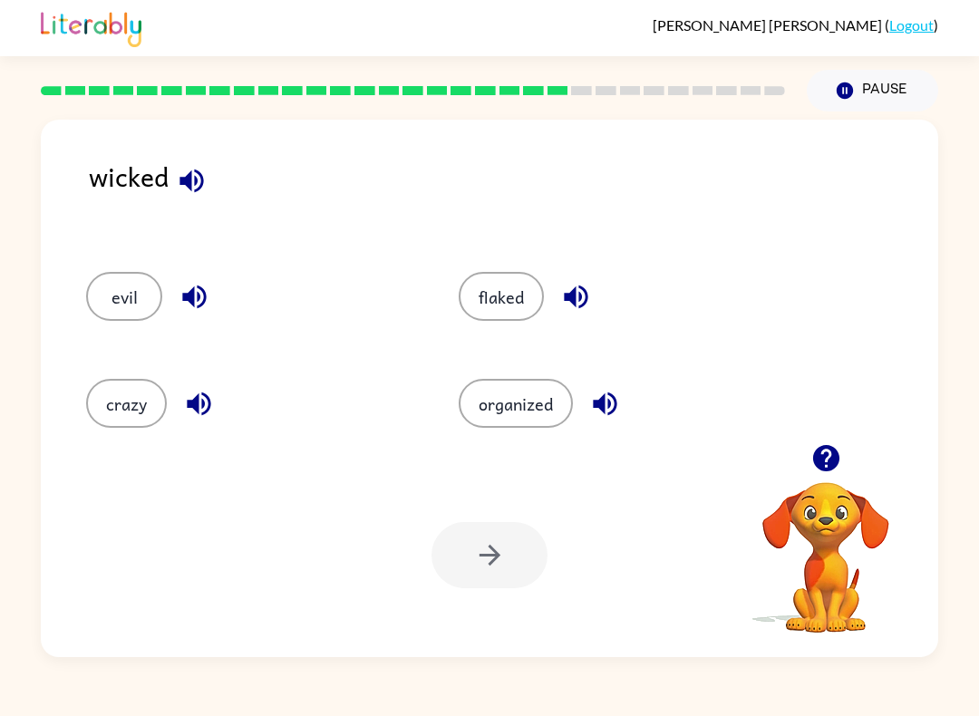
click at [492, 573] on div at bounding box center [490, 555] width 116 height 66
click at [505, 290] on button "flaked" at bounding box center [501, 296] width 85 height 49
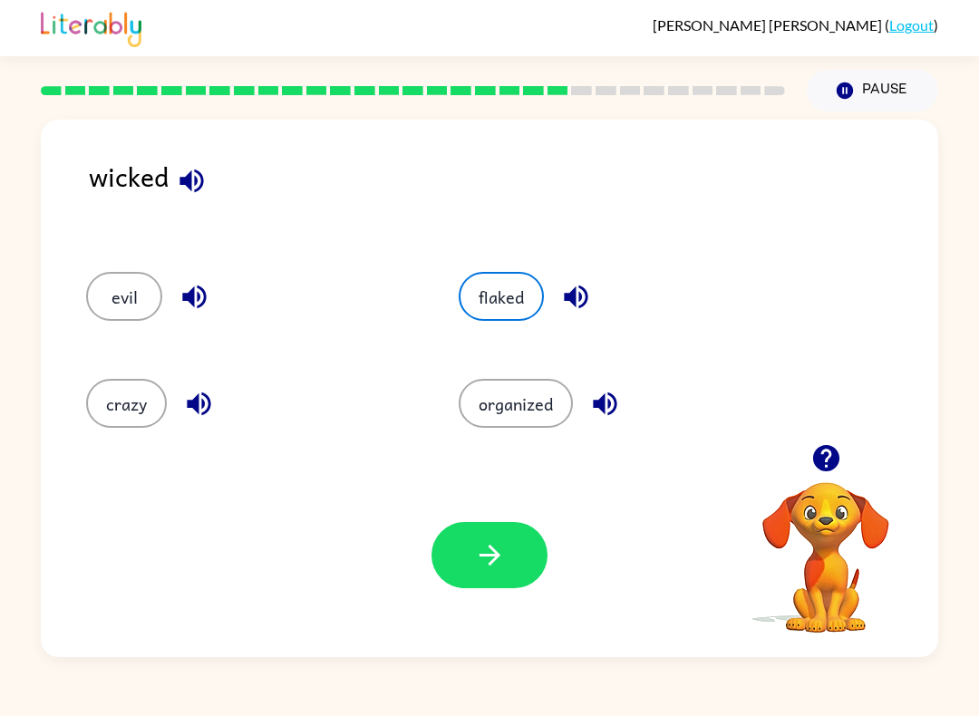
click at [500, 549] on icon "button" at bounding box center [490, 556] width 32 height 32
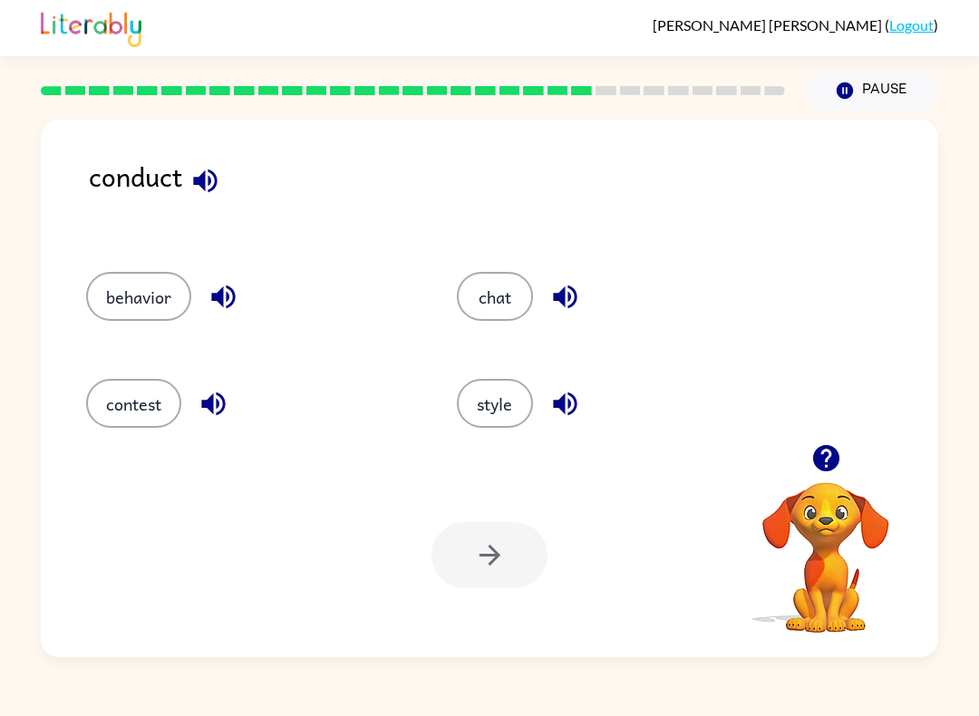
click at [141, 394] on button "contest" at bounding box center [133, 403] width 95 height 49
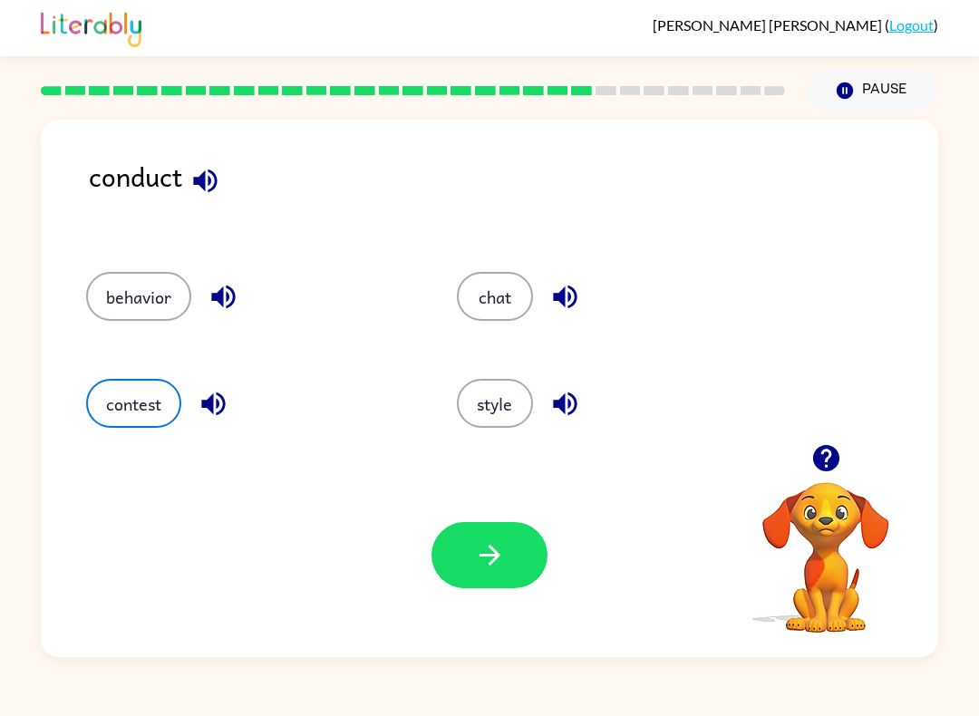
click at [515, 568] on button "button" at bounding box center [490, 555] width 116 height 66
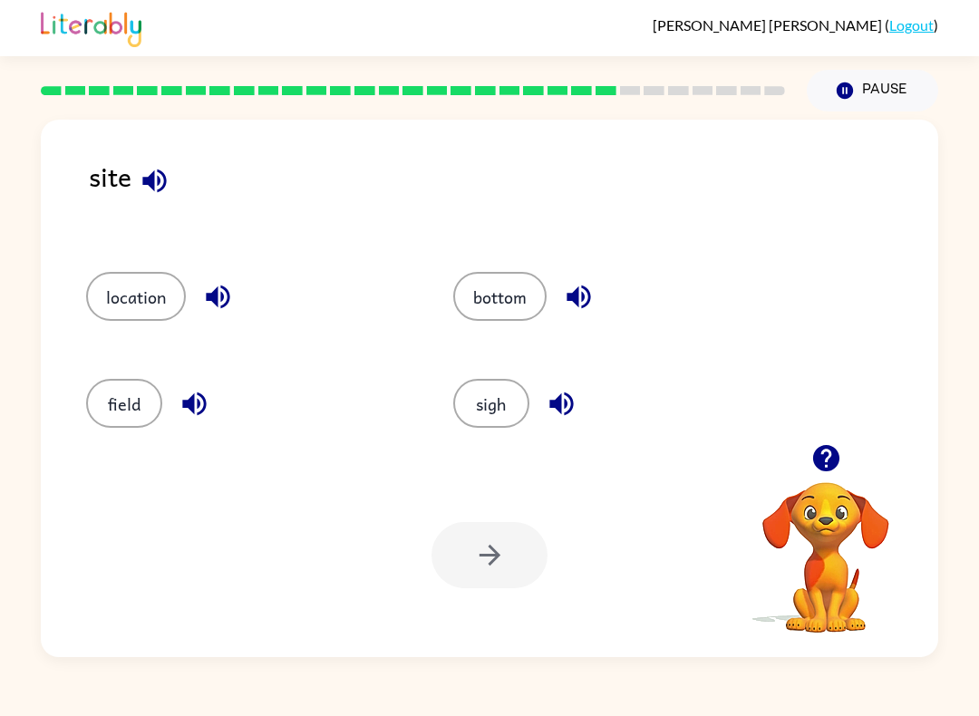
click at [481, 394] on button "sigh" at bounding box center [491, 403] width 76 height 49
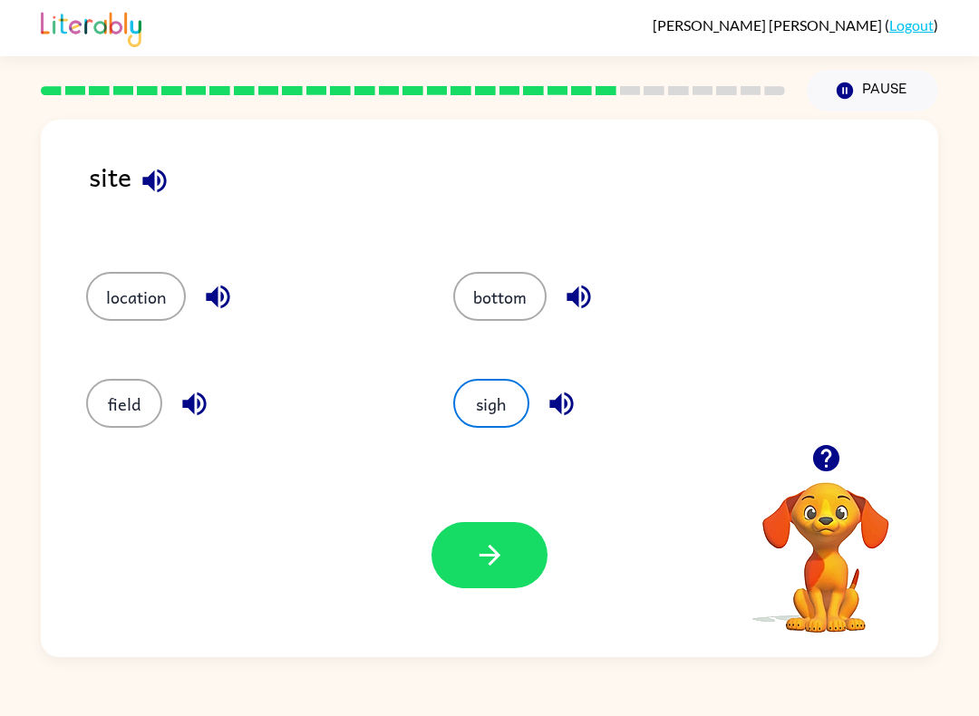
click at [490, 571] on icon "button" at bounding box center [490, 556] width 32 height 32
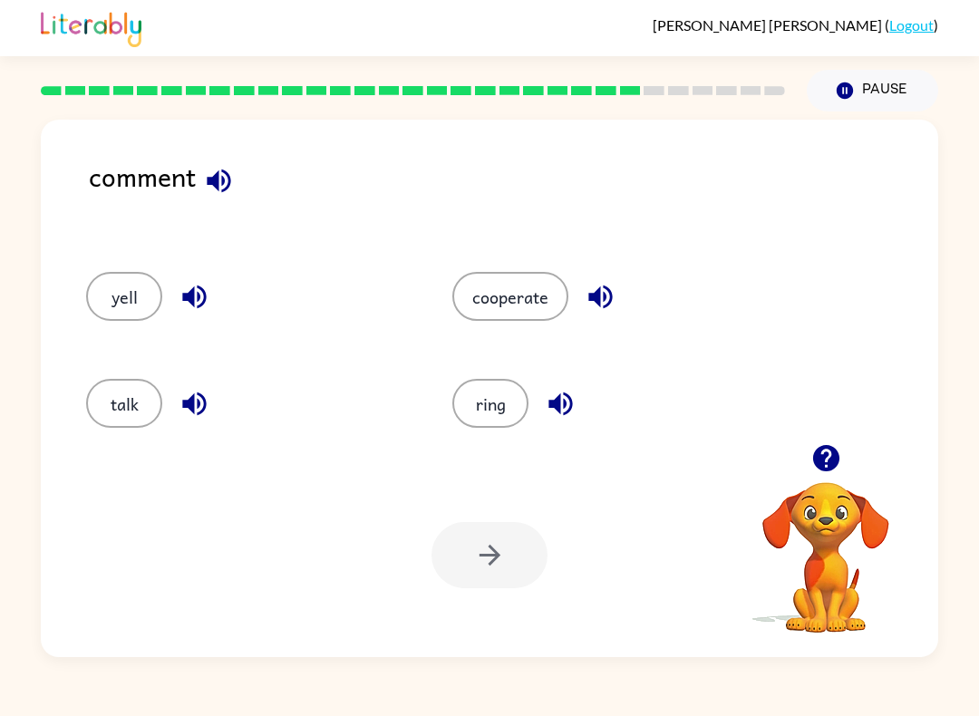
click at [505, 298] on button "cooperate" at bounding box center [510, 296] width 116 height 49
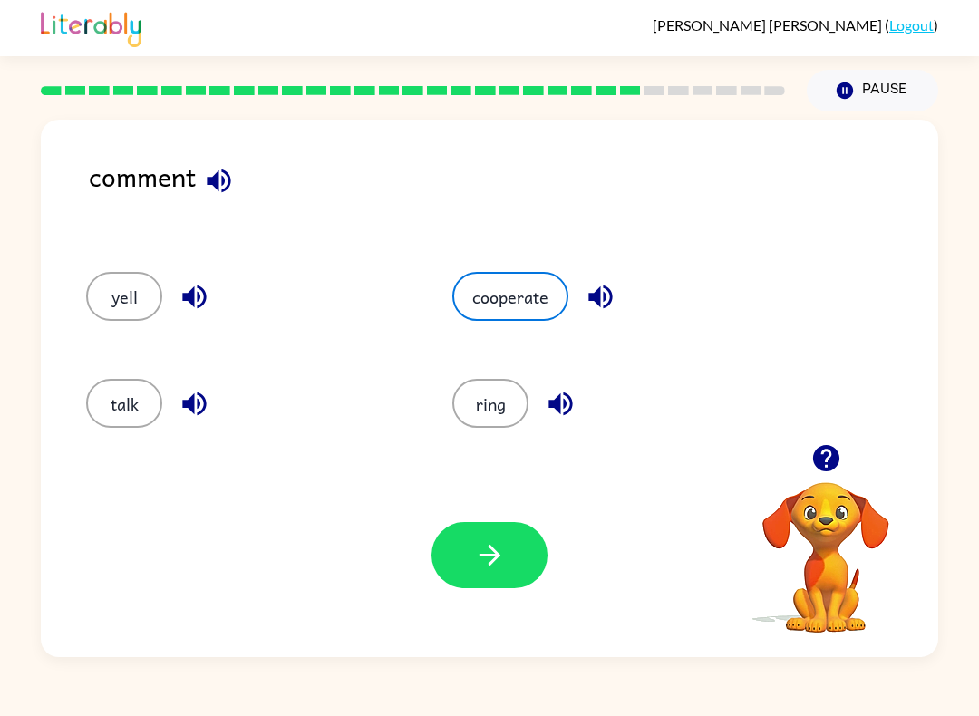
click at [501, 567] on icon "button" at bounding box center [490, 556] width 32 height 32
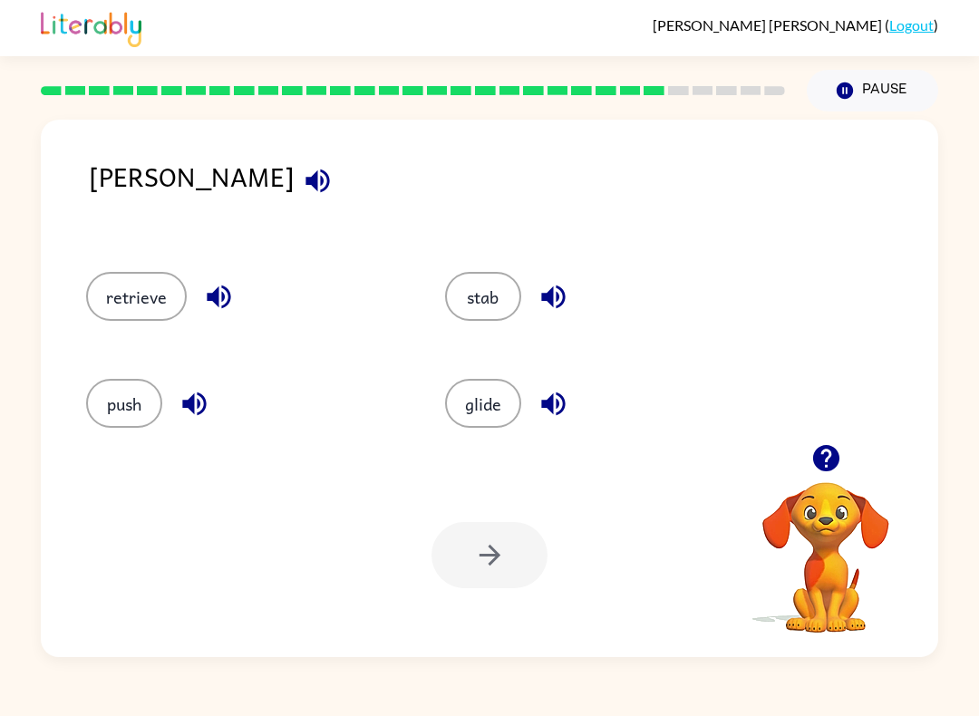
click at [128, 306] on button "retrieve" at bounding box center [136, 296] width 101 height 49
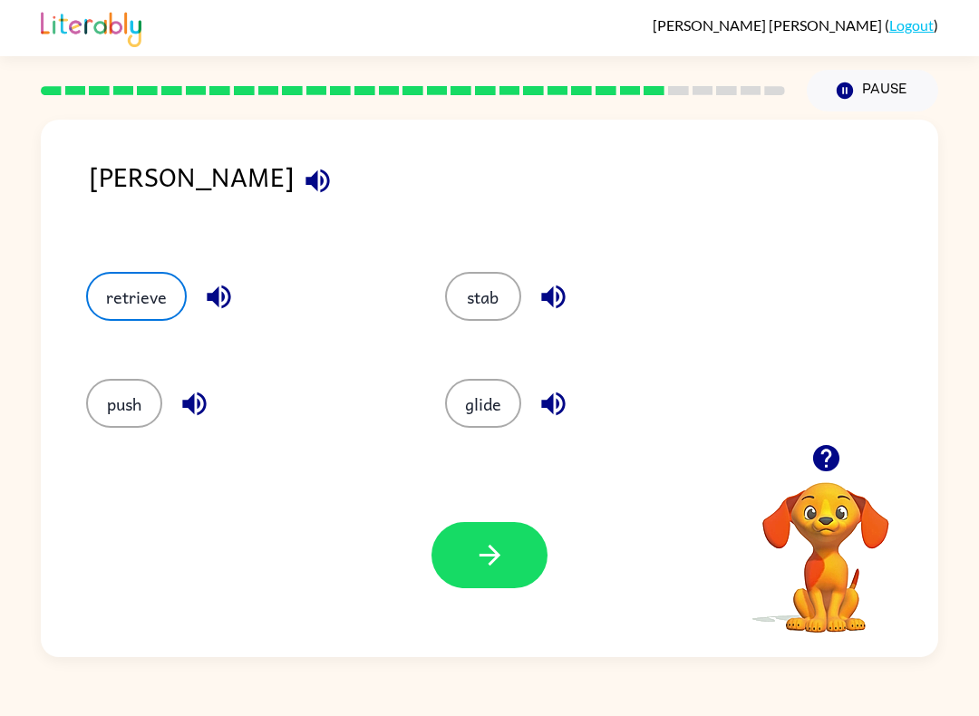
click at [502, 549] on icon "button" at bounding box center [490, 556] width 32 height 32
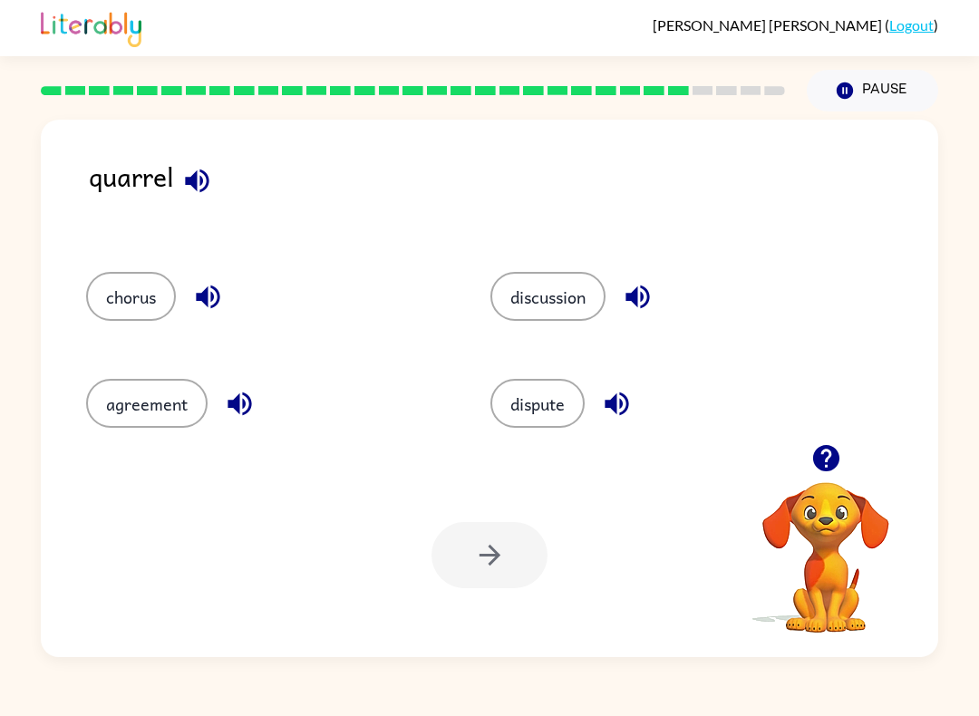
click at [532, 394] on button "dispute" at bounding box center [538, 403] width 94 height 49
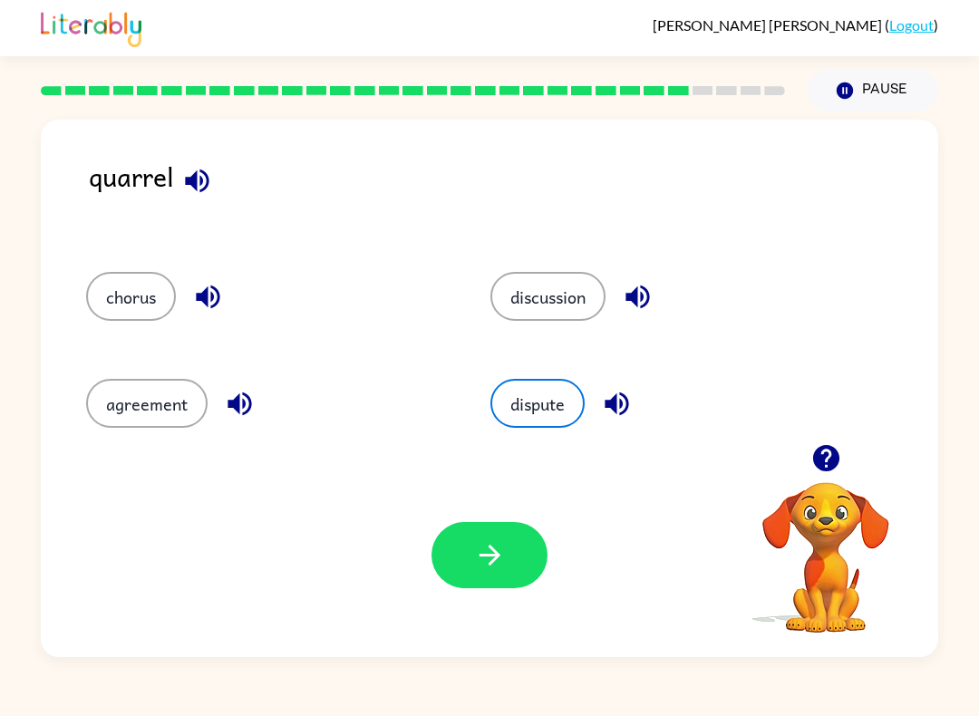
click at [503, 565] on icon "button" at bounding box center [490, 556] width 32 height 32
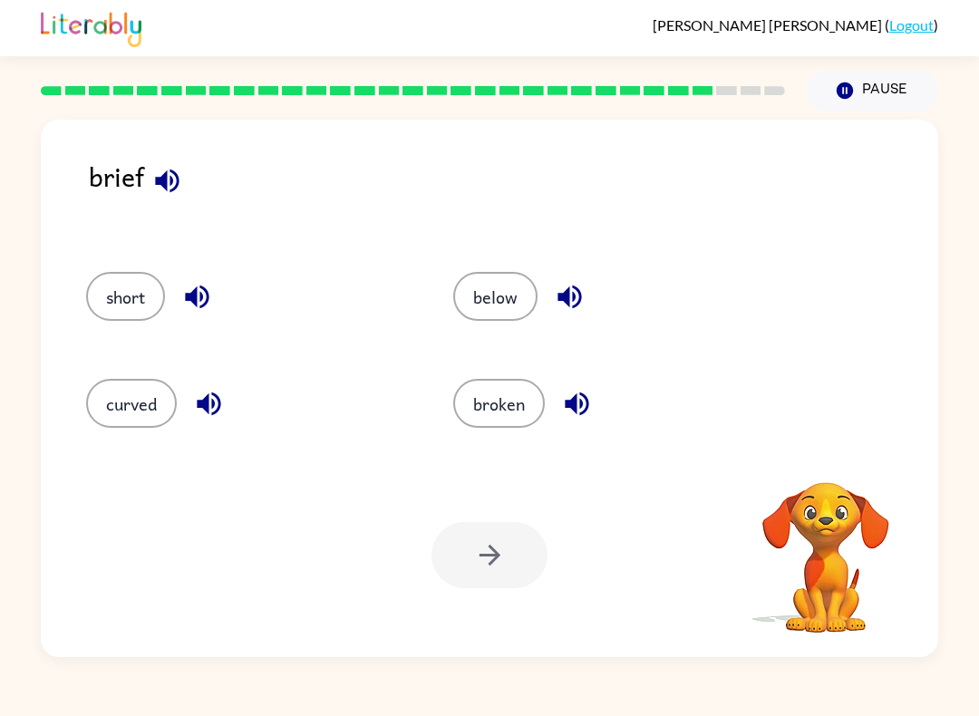
click at [515, 410] on button "broken" at bounding box center [499, 403] width 92 height 49
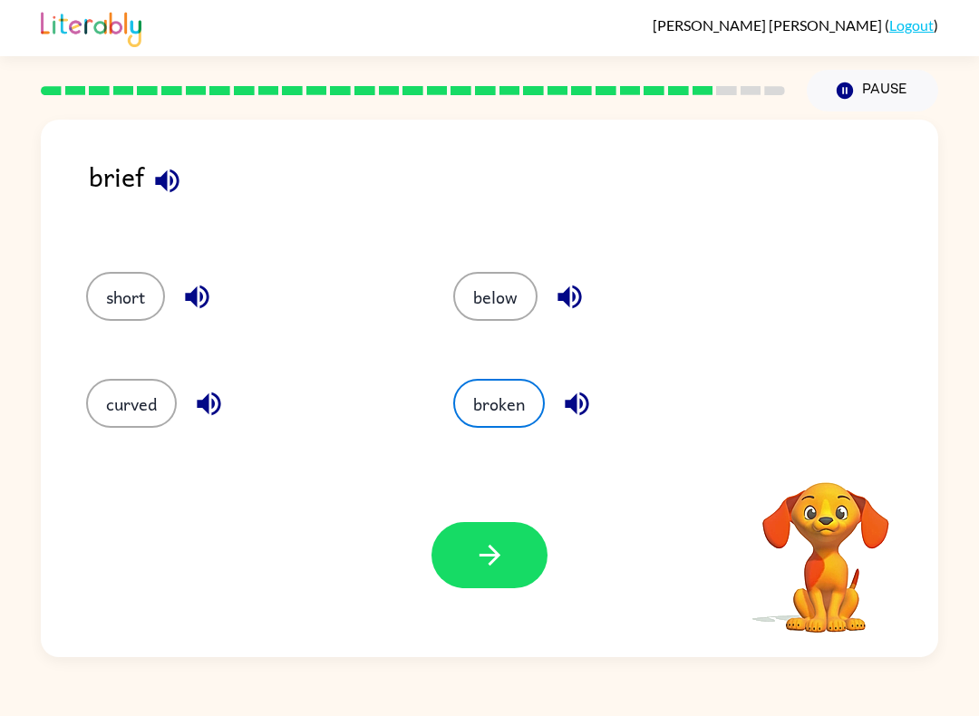
click at [504, 559] on icon "button" at bounding box center [490, 556] width 32 height 32
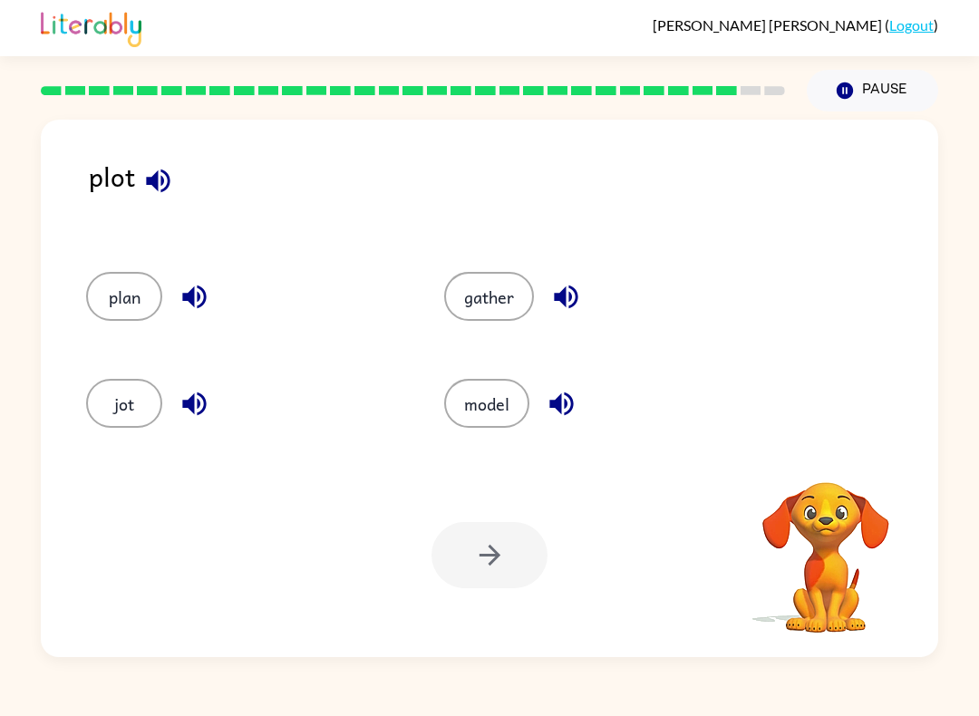
click at [481, 295] on button "gather" at bounding box center [489, 296] width 90 height 49
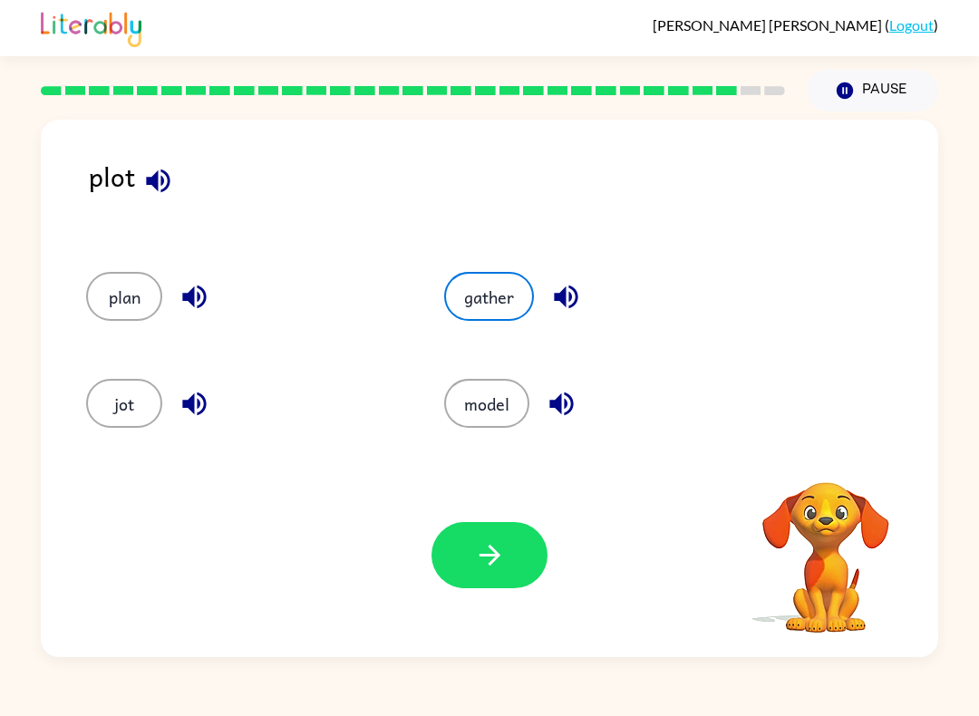
click at [493, 554] on icon "button" at bounding box center [490, 556] width 32 height 32
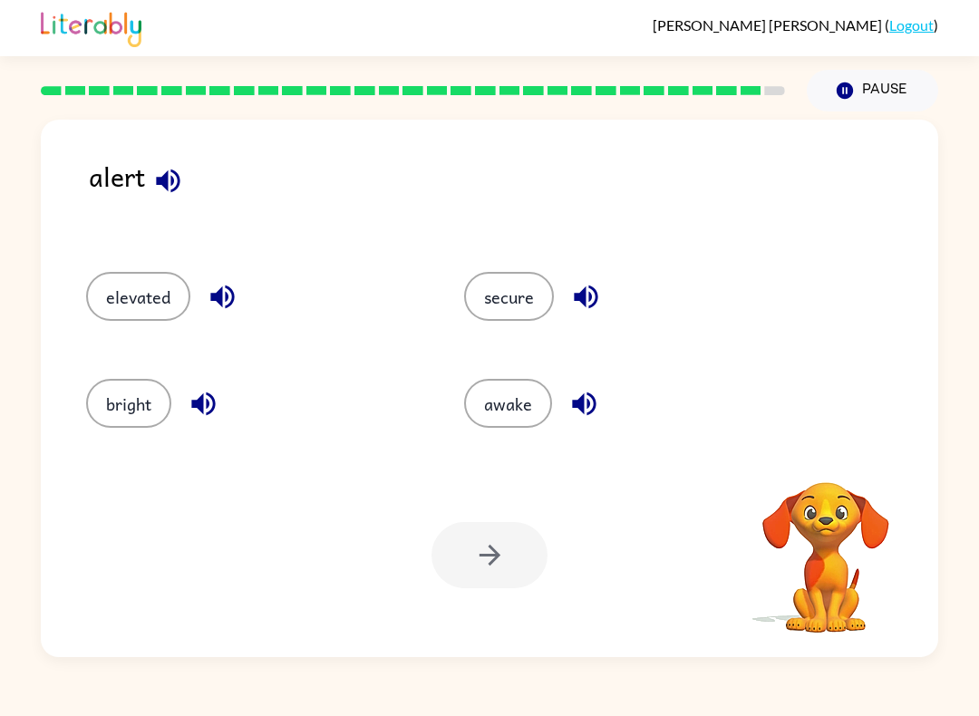
click at [128, 306] on button "elevated" at bounding box center [138, 296] width 104 height 49
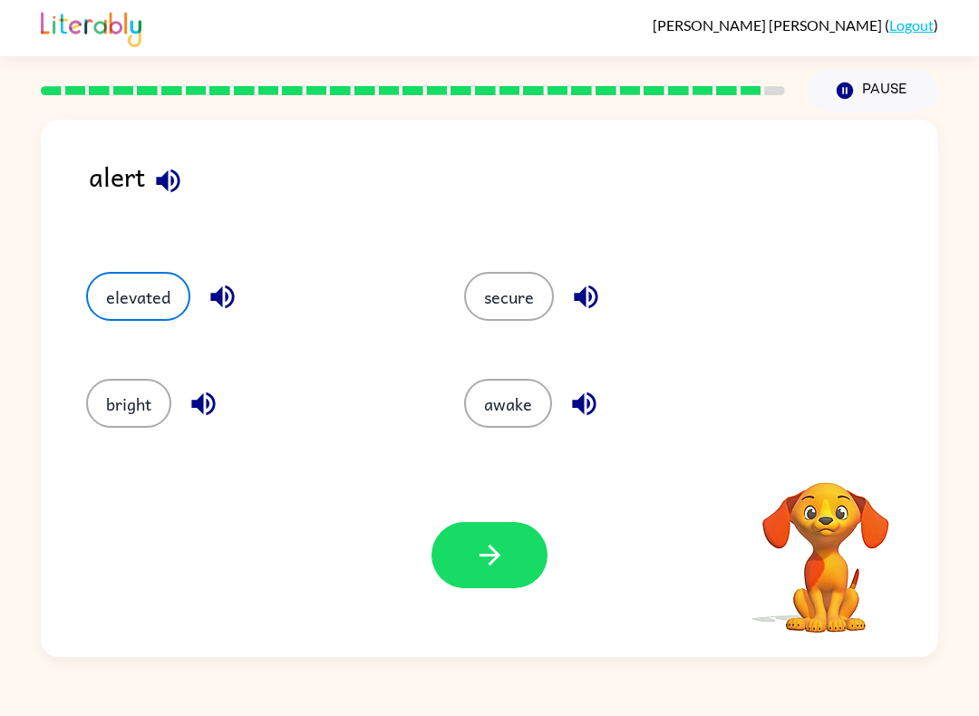
click at [503, 571] on icon "button" at bounding box center [490, 556] width 32 height 32
